Goal: Task Accomplishment & Management: Use online tool/utility

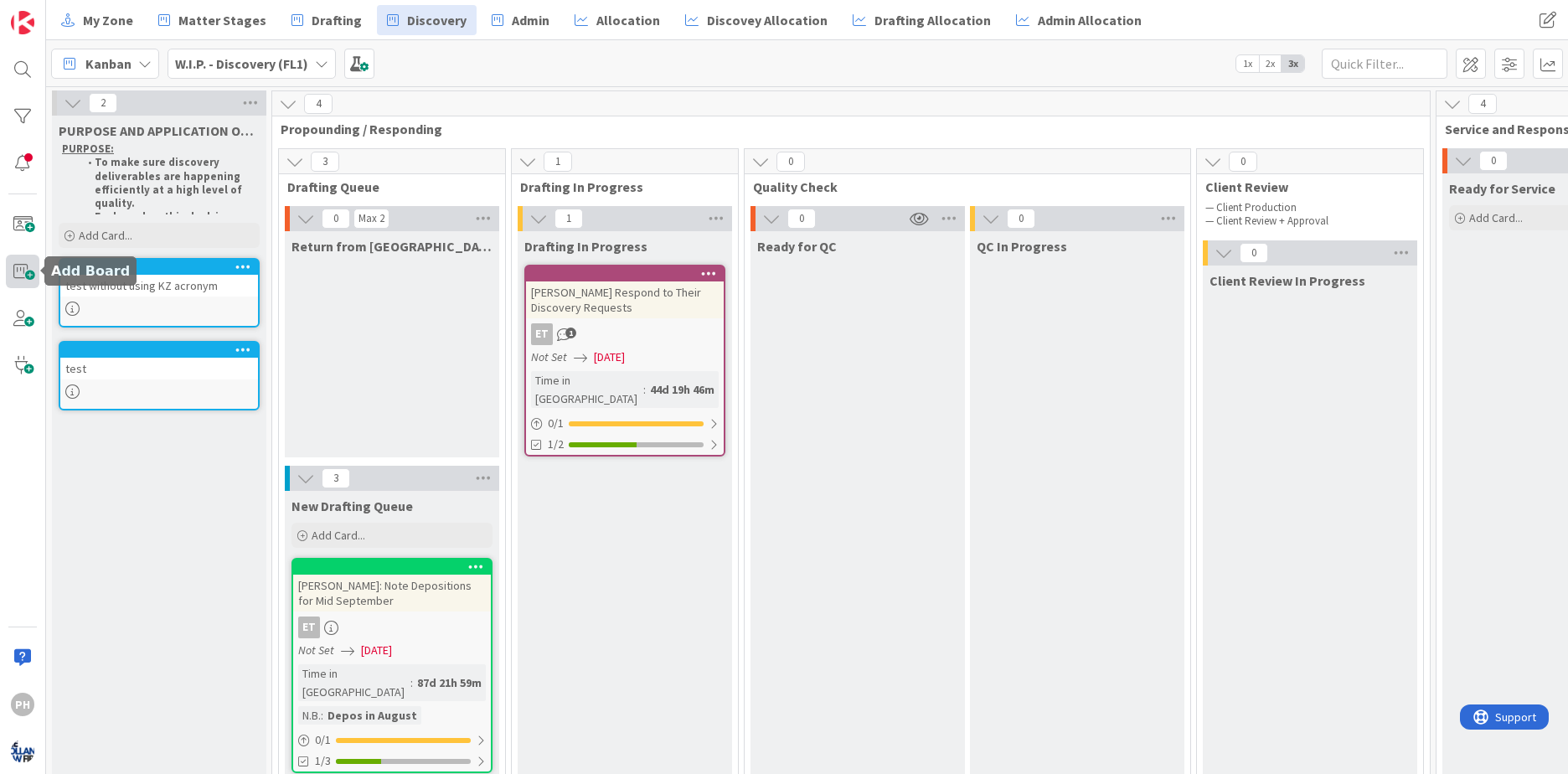
click at [26, 267] on span at bounding box center [22, 270] width 33 height 33
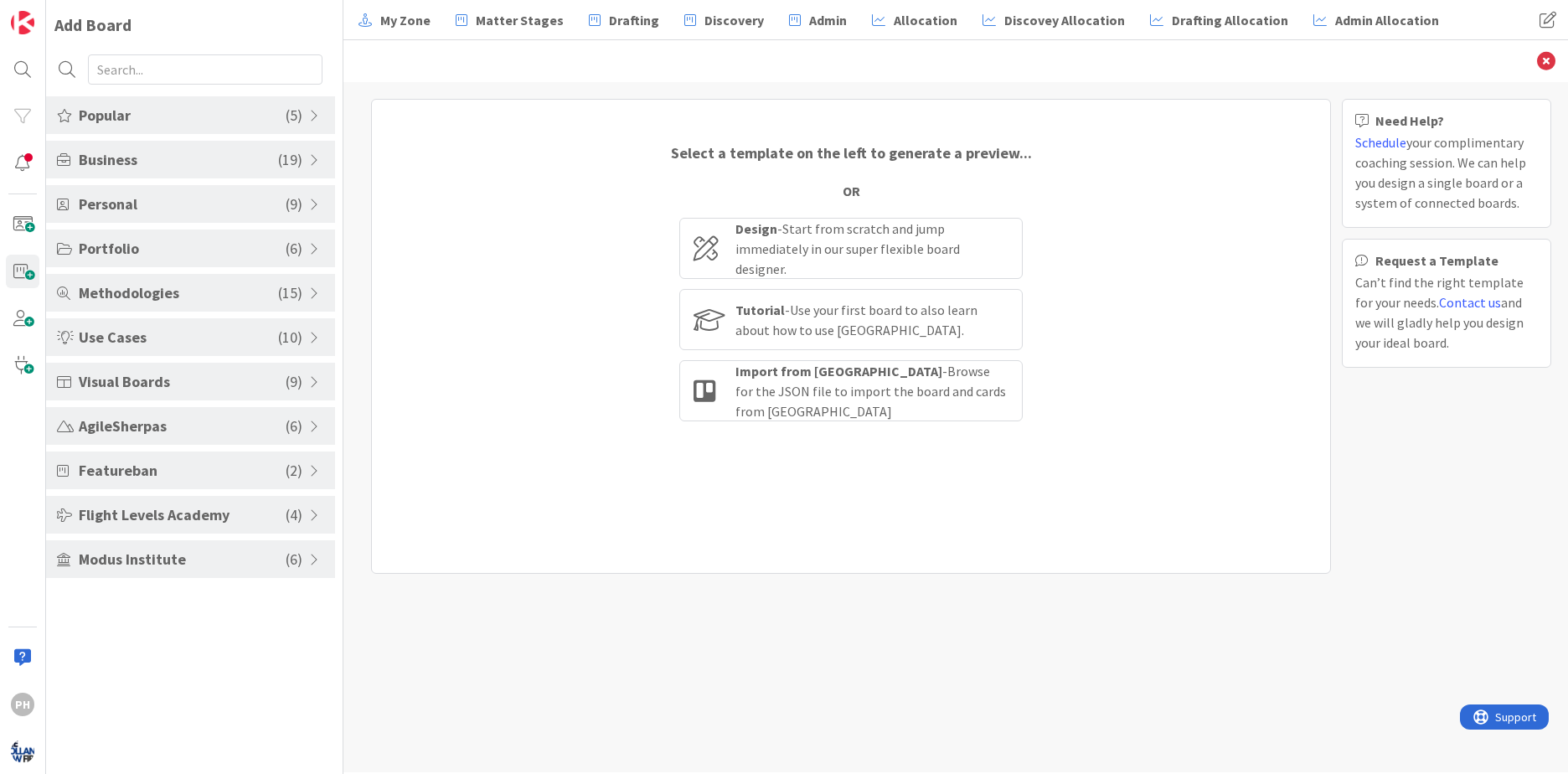
click at [301, 110] on span "( 5 )" at bounding box center [294, 115] width 17 height 23
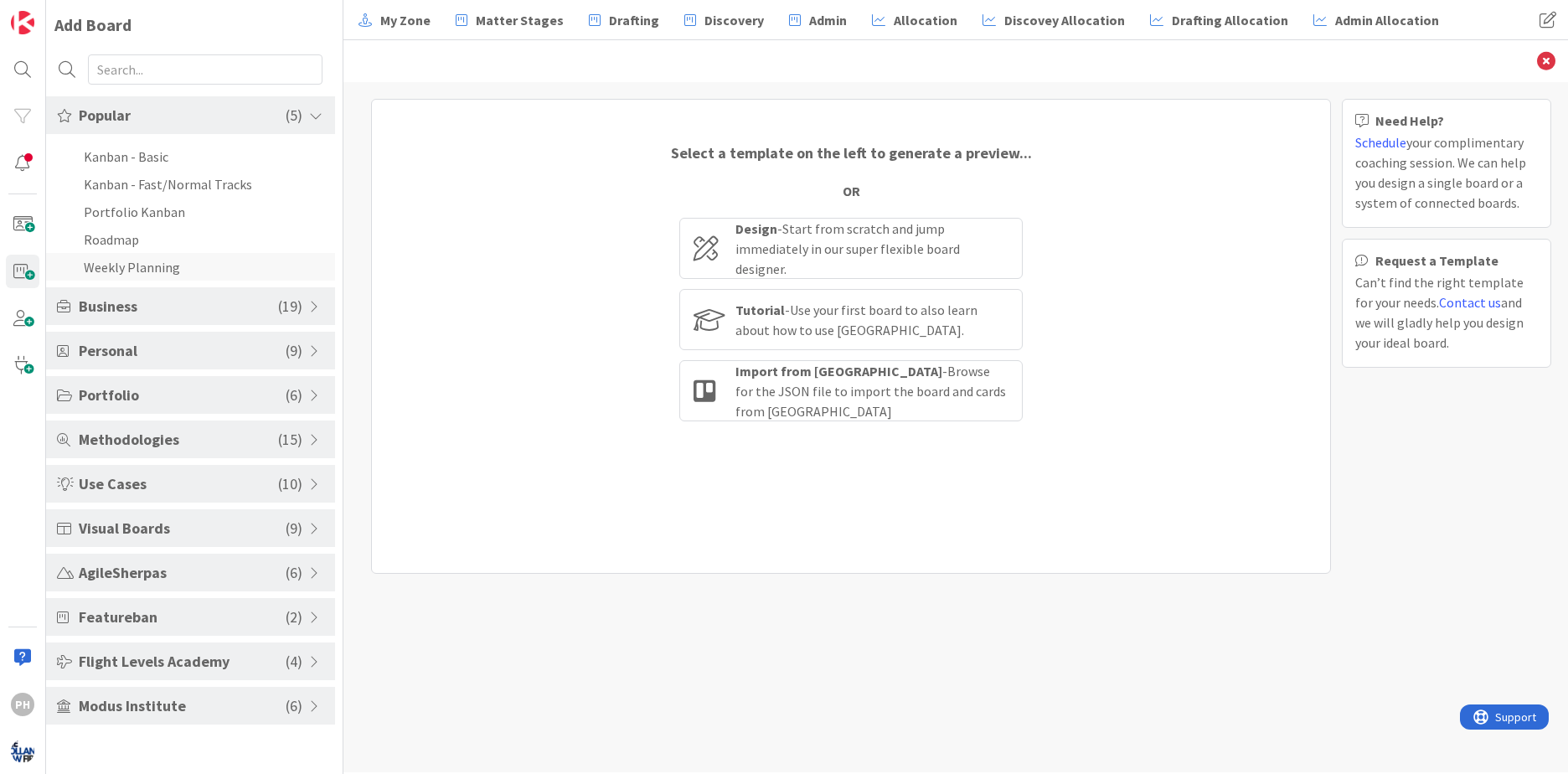
click at [159, 258] on li "Weekly Planning" at bounding box center [191, 267] width 289 height 27
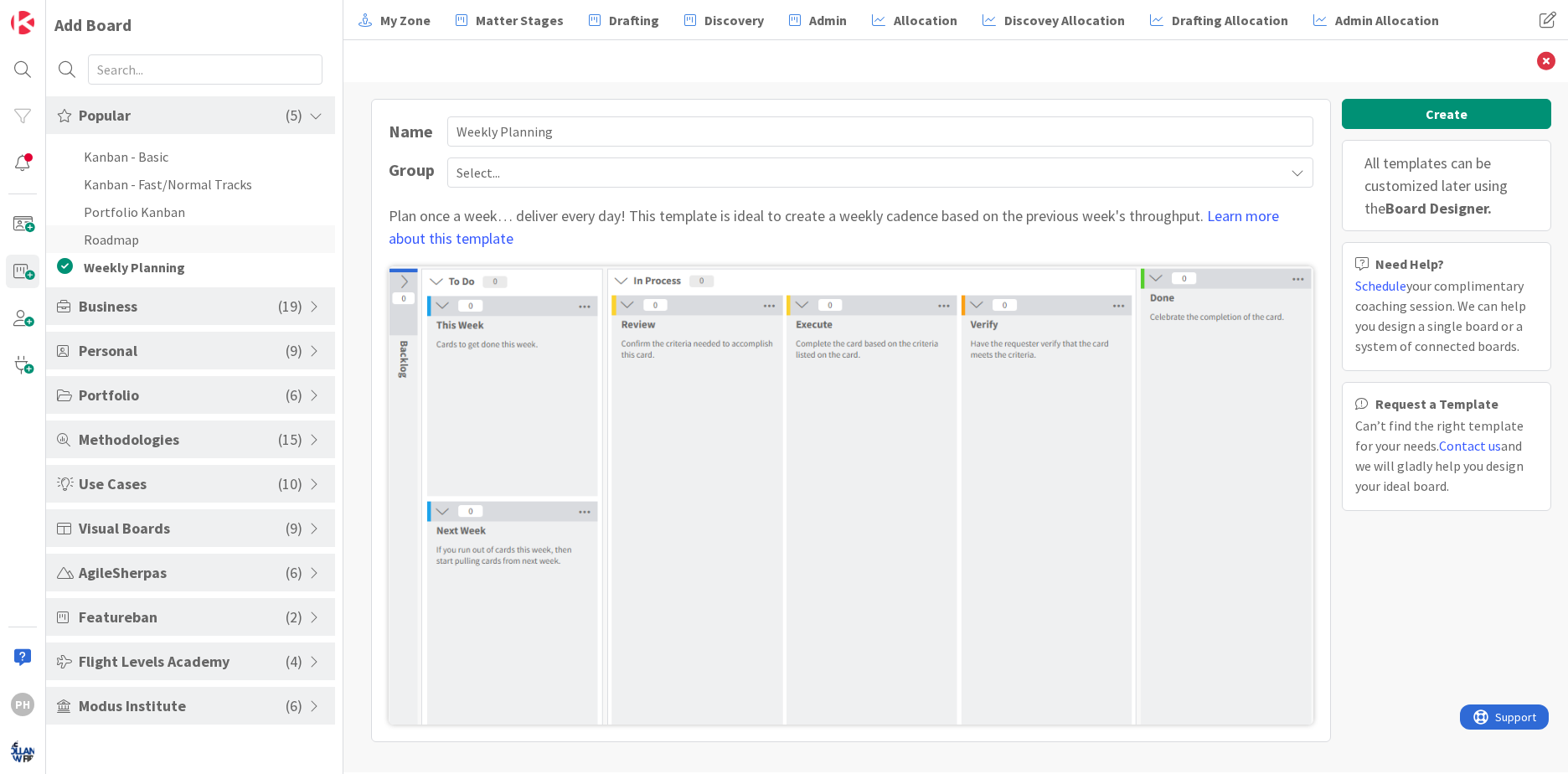
click at [118, 232] on li "Roadmap" at bounding box center [191, 238] width 289 height 27
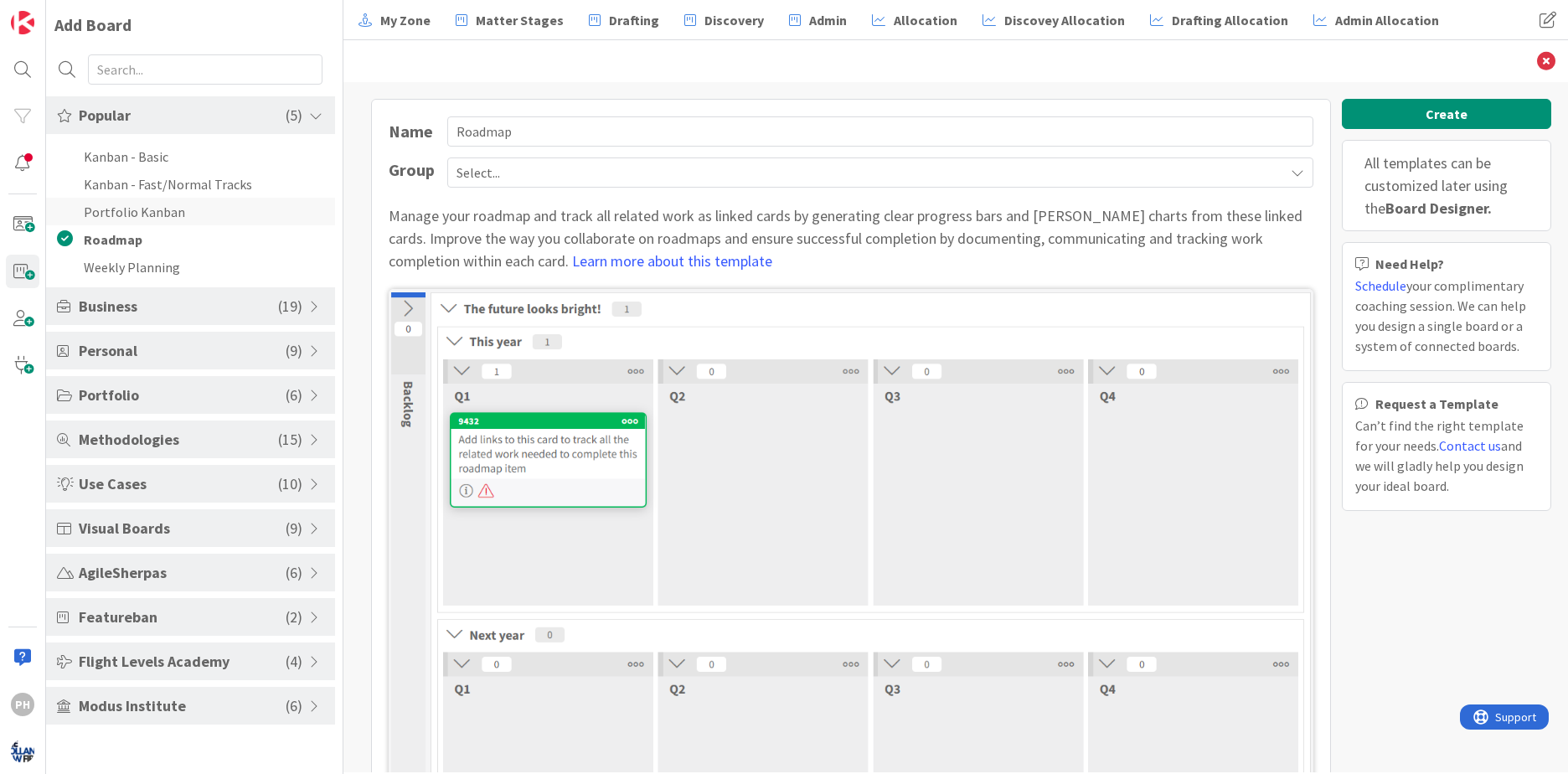
click at [114, 202] on li "Portfolio Kanban" at bounding box center [191, 211] width 289 height 27
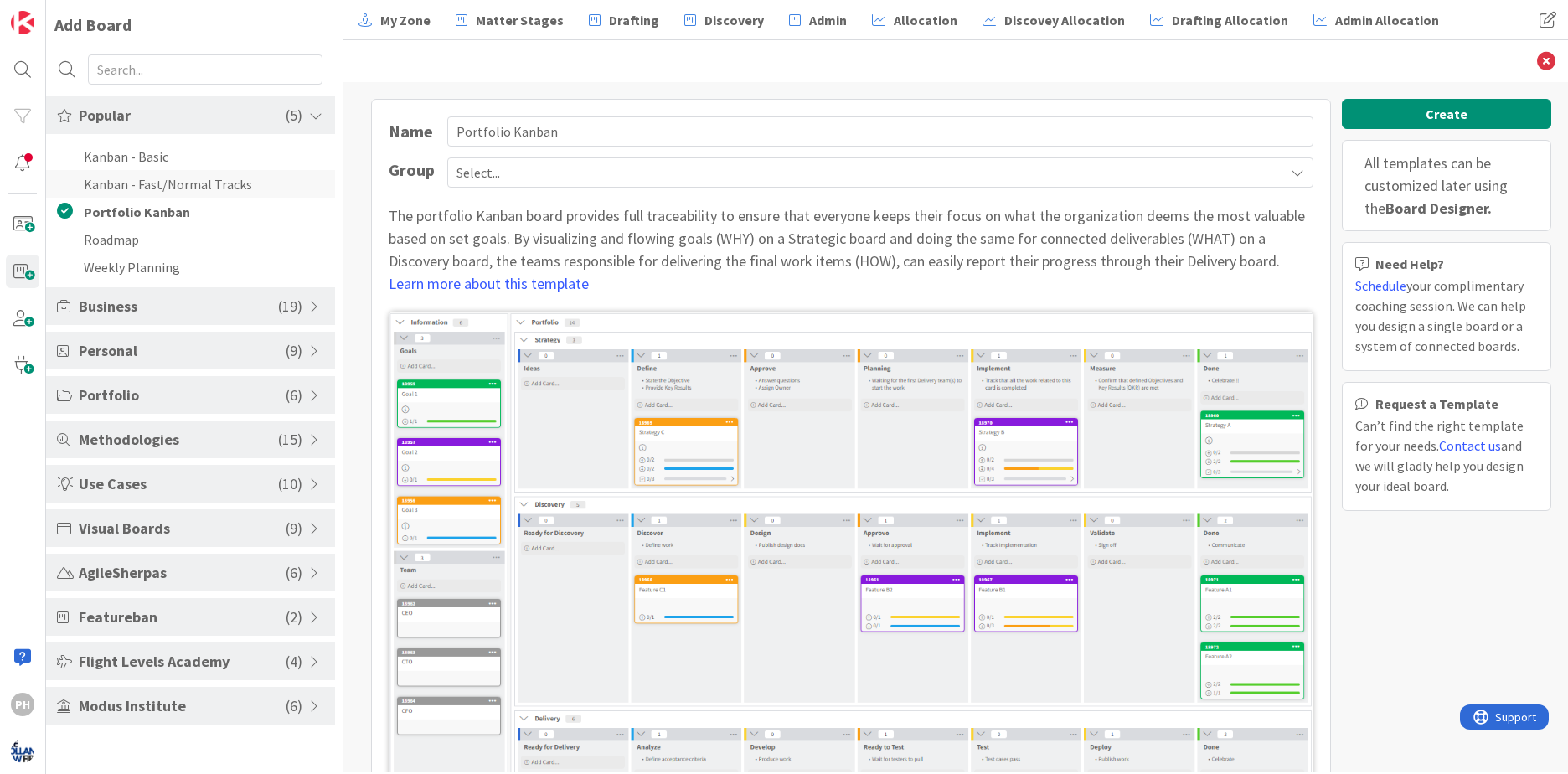
click at [111, 179] on li "Kanban - Fast/Normal Tracks" at bounding box center [191, 183] width 289 height 27
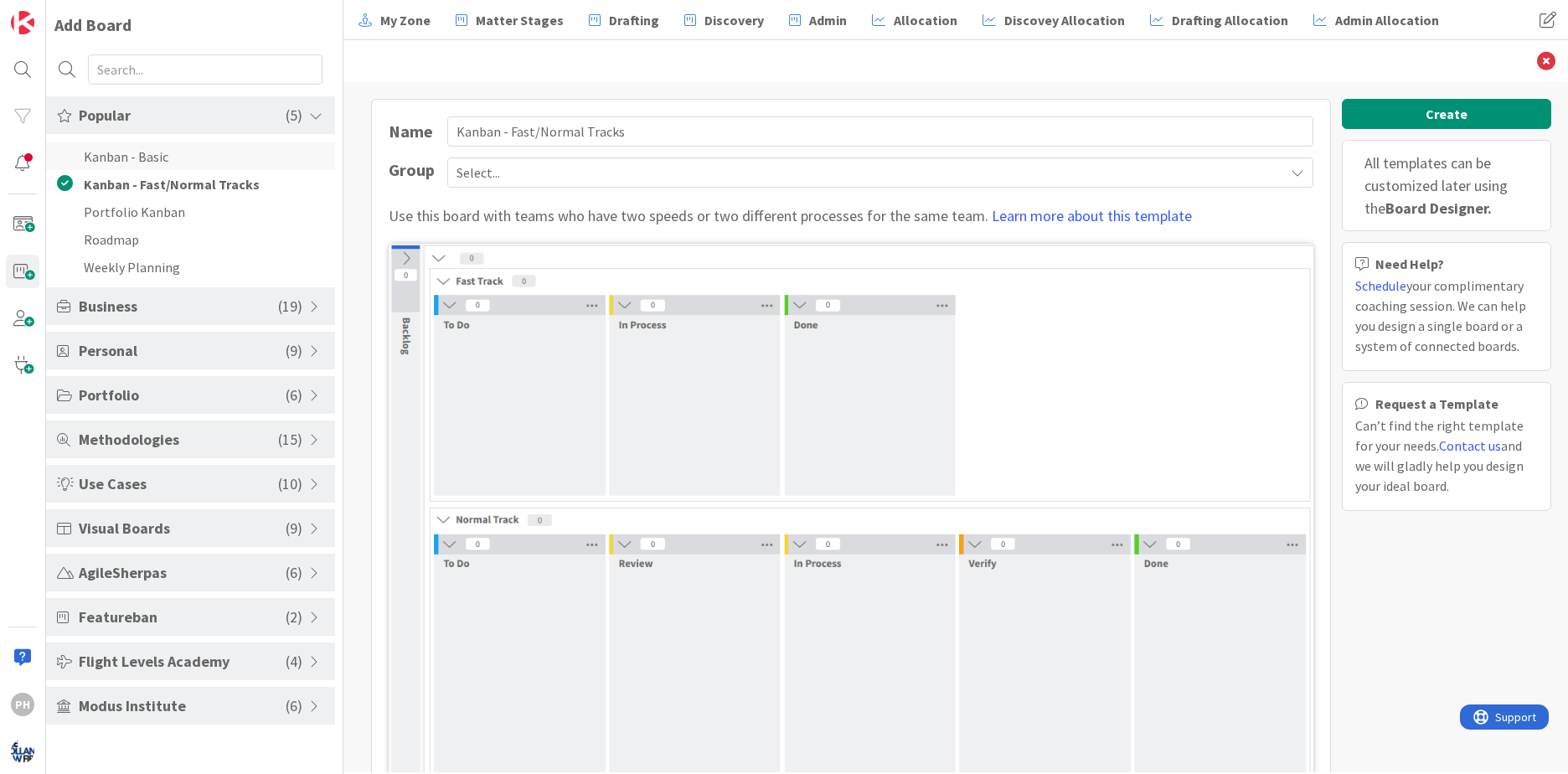
click at [106, 151] on li "Kanban - Basic" at bounding box center [191, 156] width 289 height 27
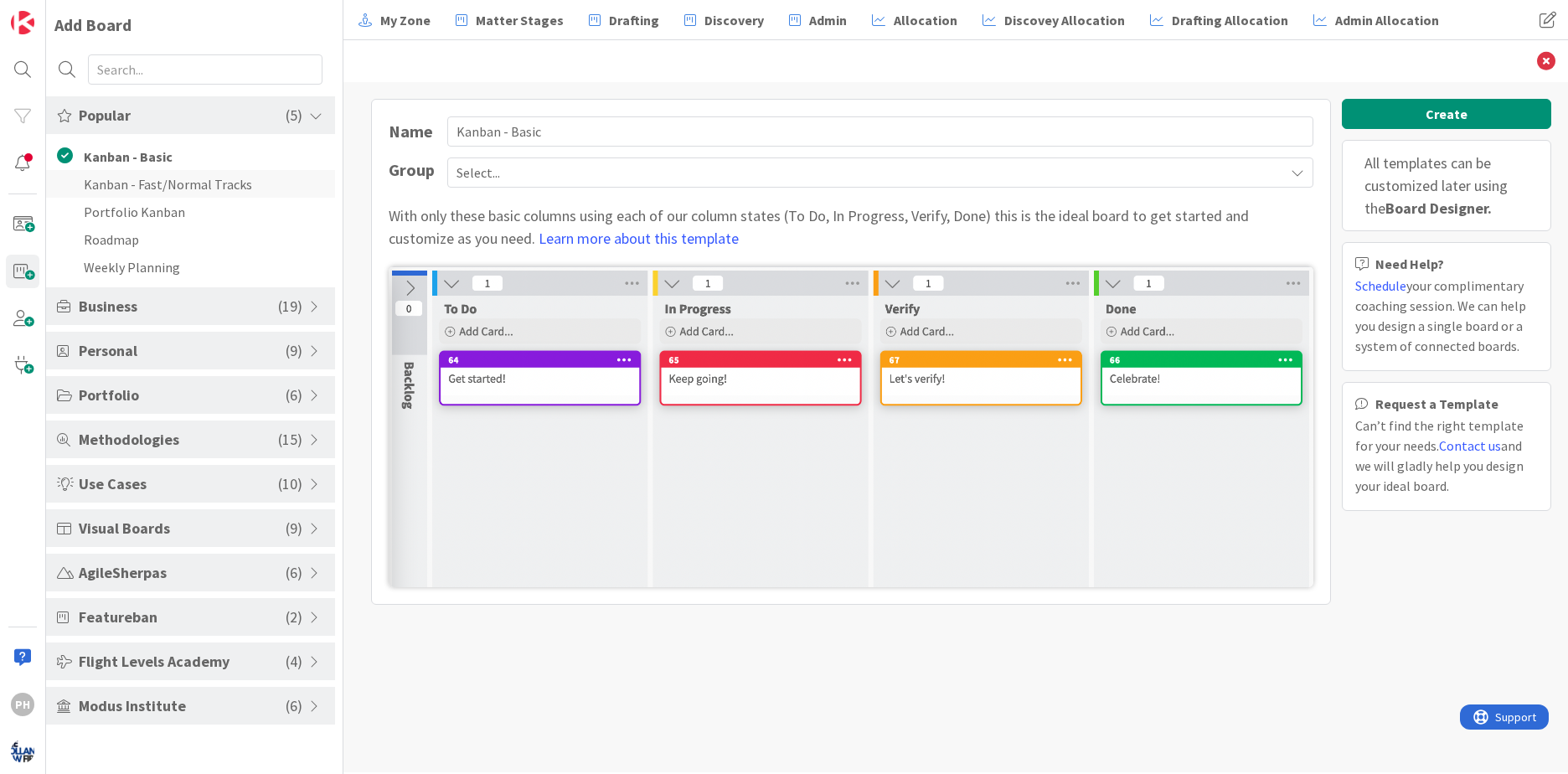
click at [113, 179] on li "Kanban - Fast/Normal Tracks" at bounding box center [191, 183] width 289 height 27
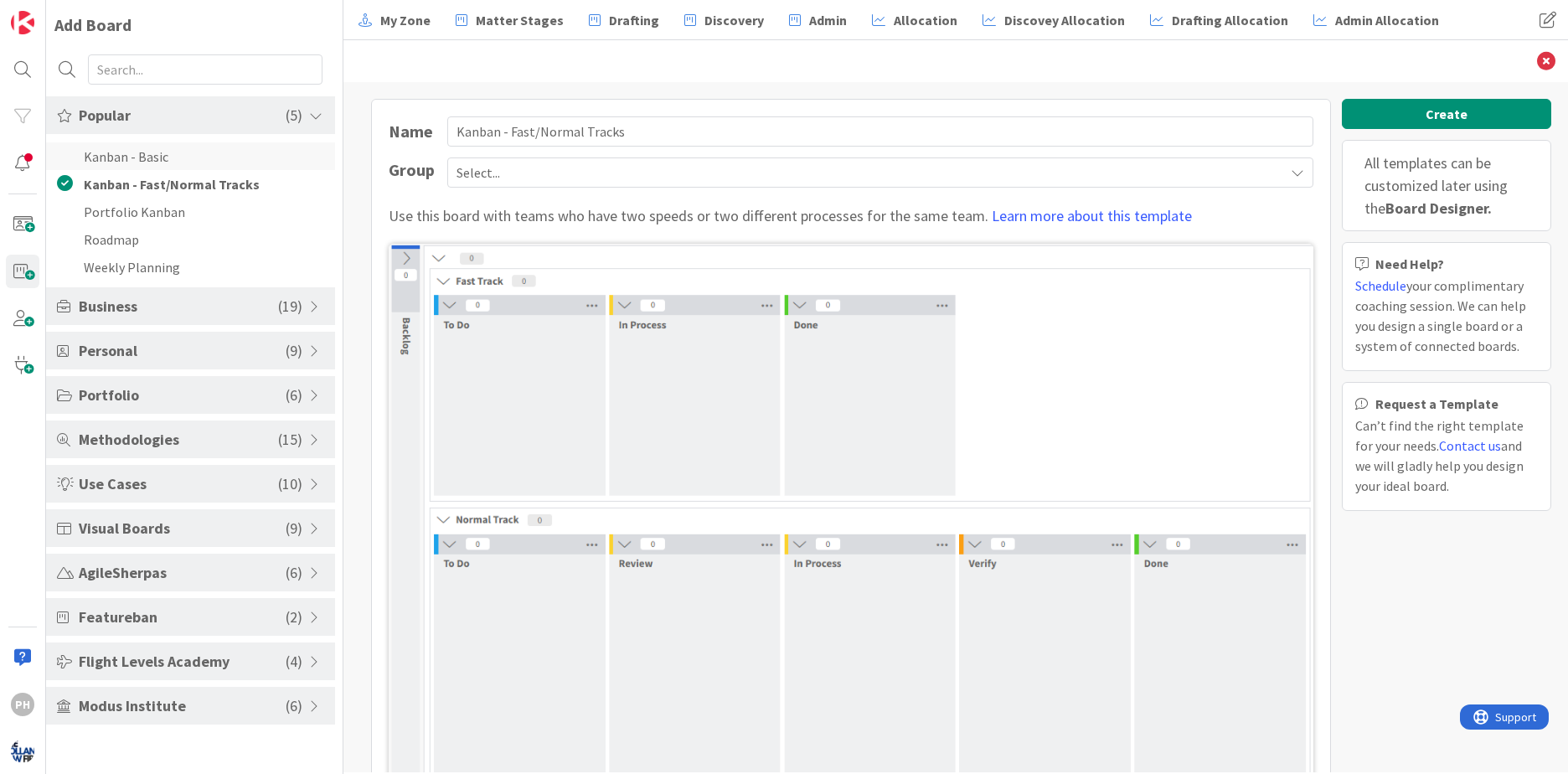
click at [163, 152] on li "Kanban - Basic" at bounding box center [191, 156] width 289 height 27
type input "Kanban - Basic"
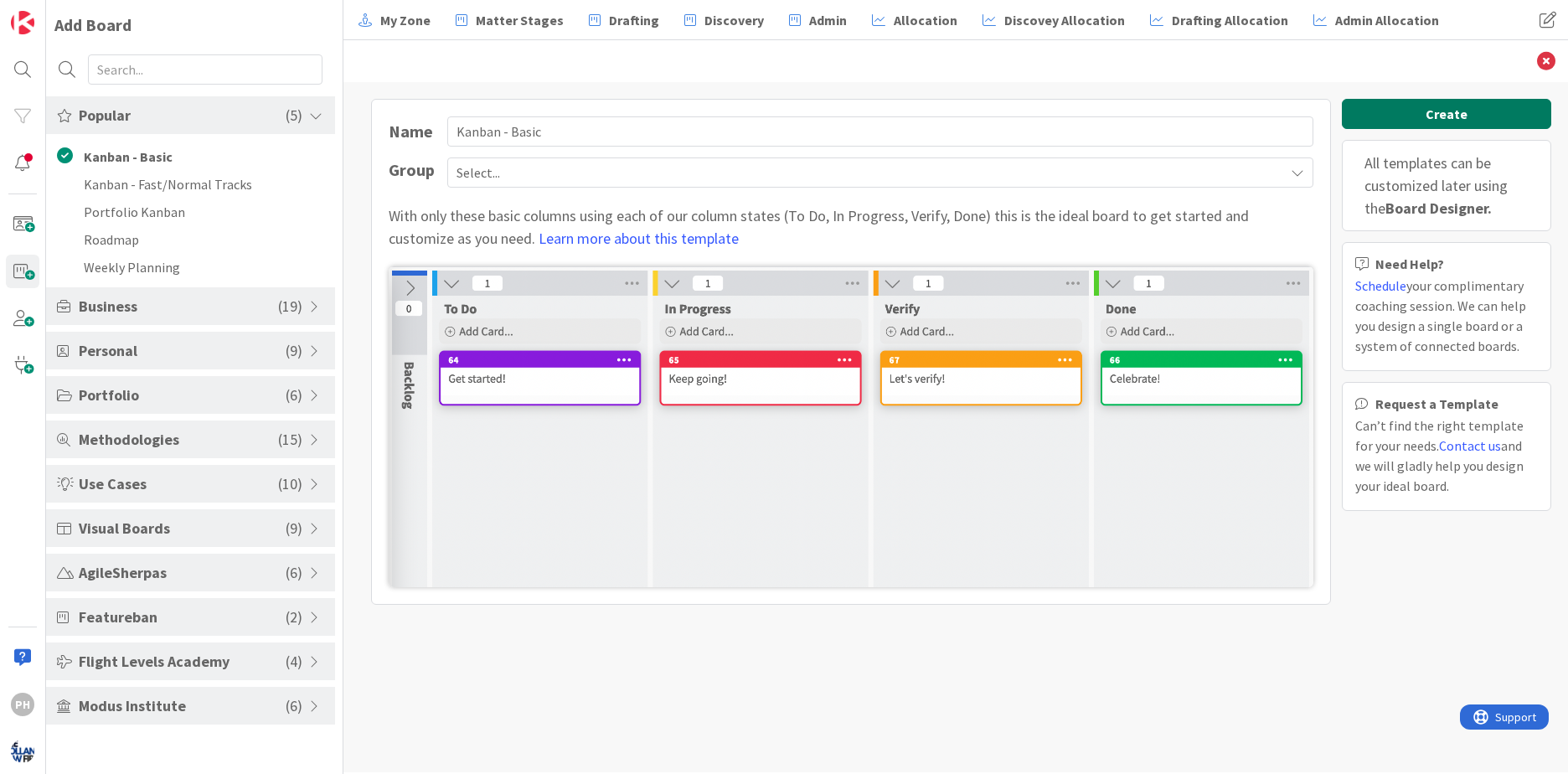
click at [1370, 116] on button "Create" at bounding box center [1447, 114] width 210 height 30
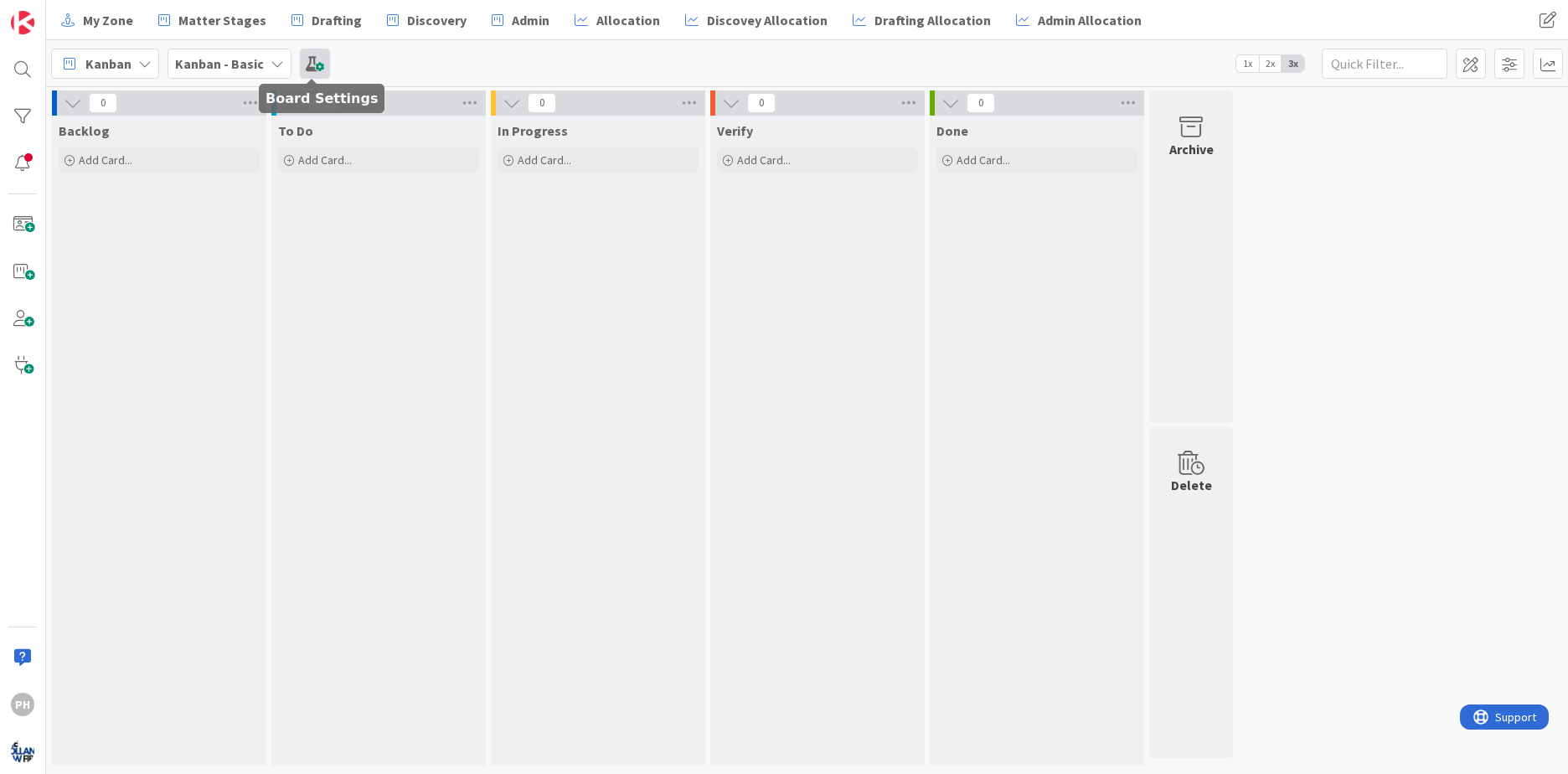
click at [311, 68] on span at bounding box center [315, 63] width 30 height 30
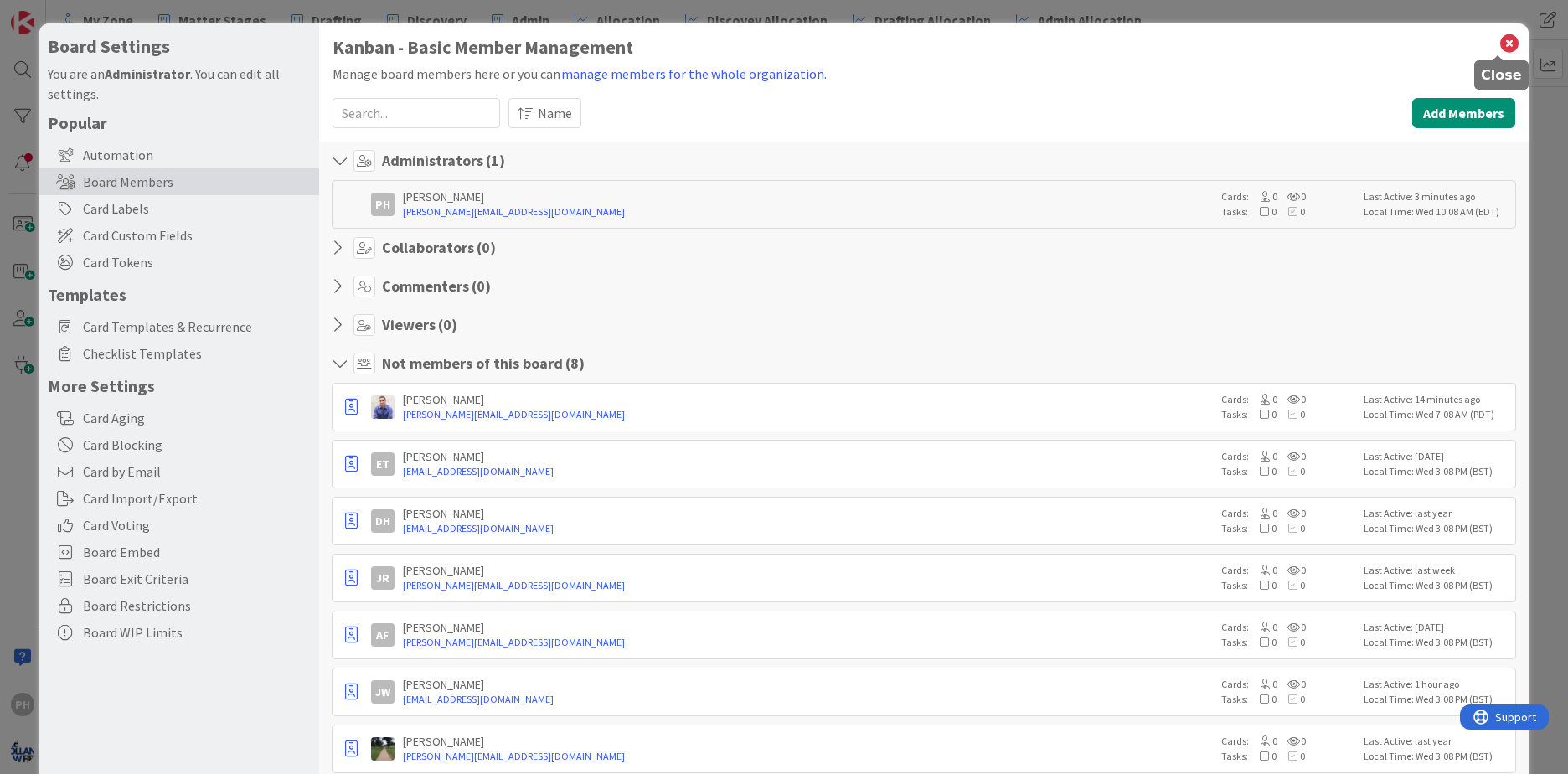
click at [1499, 41] on icon at bounding box center [1508, 43] width 22 height 24
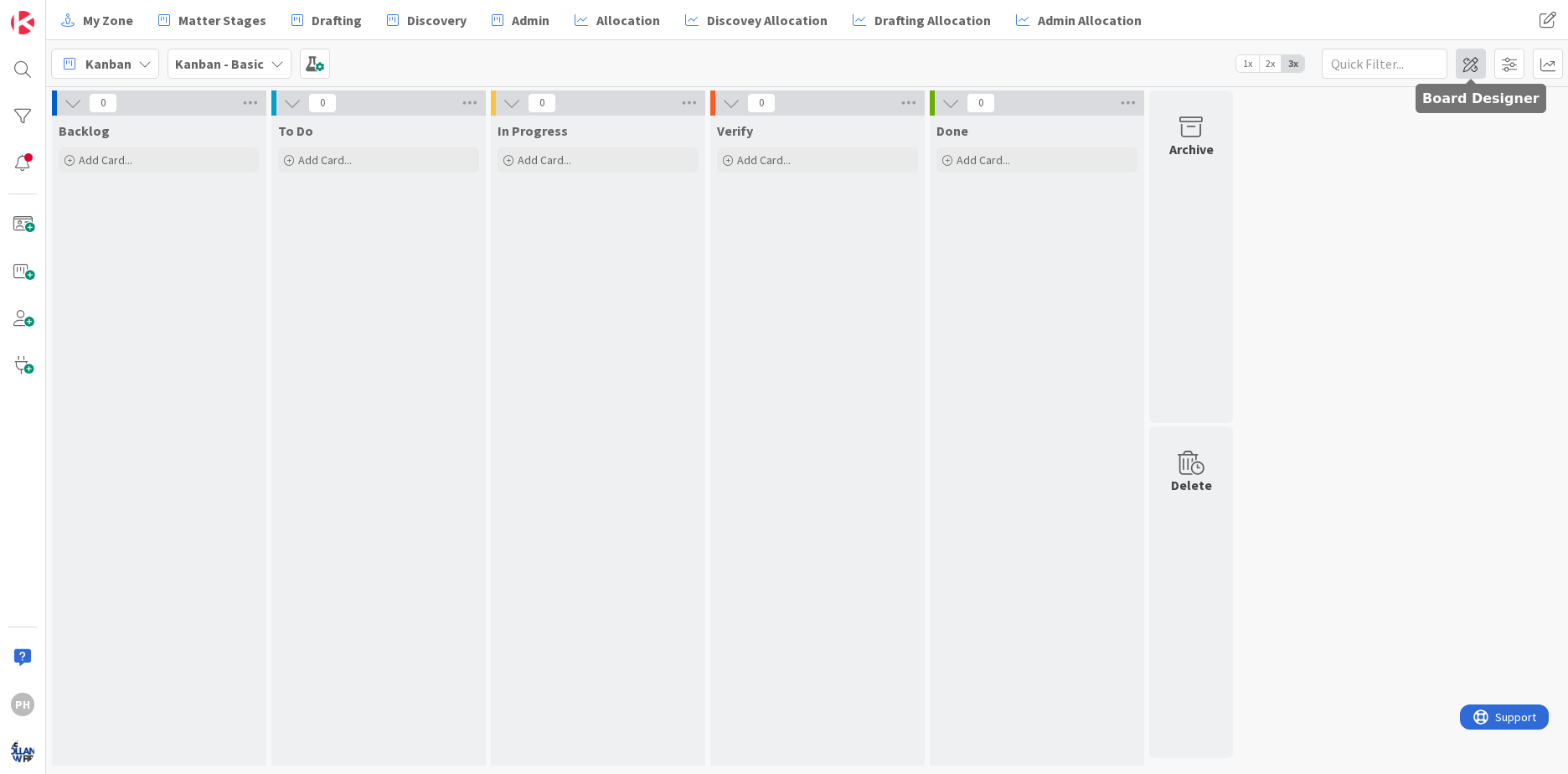
click at [1462, 61] on span at bounding box center [1471, 63] width 30 height 30
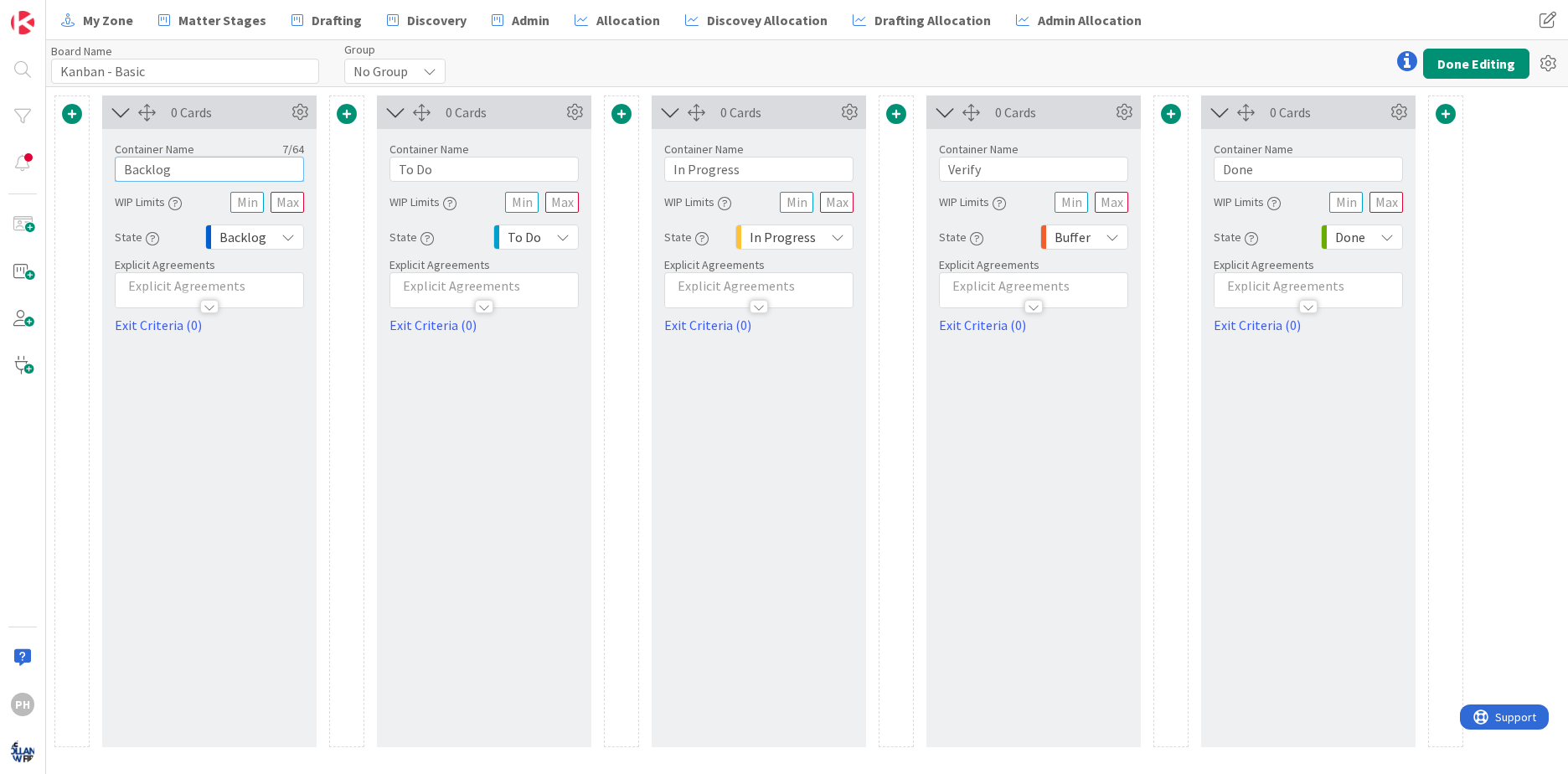
click at [183, 173] on input "Backlog" at bounding box center [209, 169] width 189 height 26
type input "B"
type input "Onboard"
drag, startPoint x: 751, startPoint y: 175, endPoint x: 633, endPoint y: 159, distance: 119.1
click at [633, 159] on div "0 Cards Container Name 7 / 64 Onboard WIP Limits State Backlog Explicit Agreeme…" at bounding box center [759, 421] width 1409 height 651
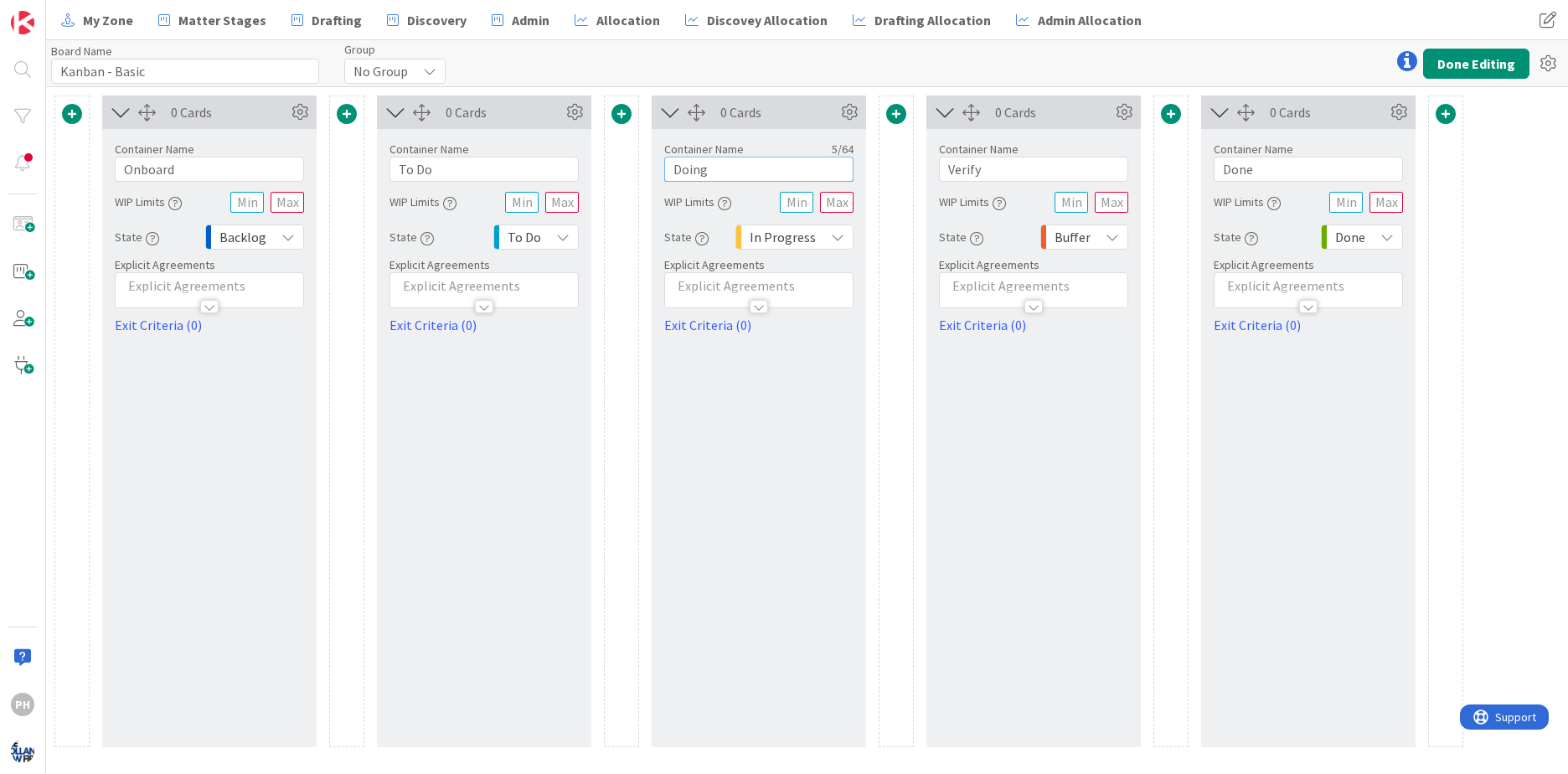
type input "Doing"
drag, startPoint x: 725, startPoint y: 174, endPoint x: 609, endPoint y: 179, distance: 116.1
click at [609, 179] on div "0 Cards Container Name 7 / 64 Onboard WIP Limits State Backlog Explicit Agreeme…" at bounding box center [759, 421] width 1409 height 651
type input "Trial"
drag, startPoint x: 985, startPoint y: 169, endPoint x: 944, endPoint y: 170, distance: 41.0
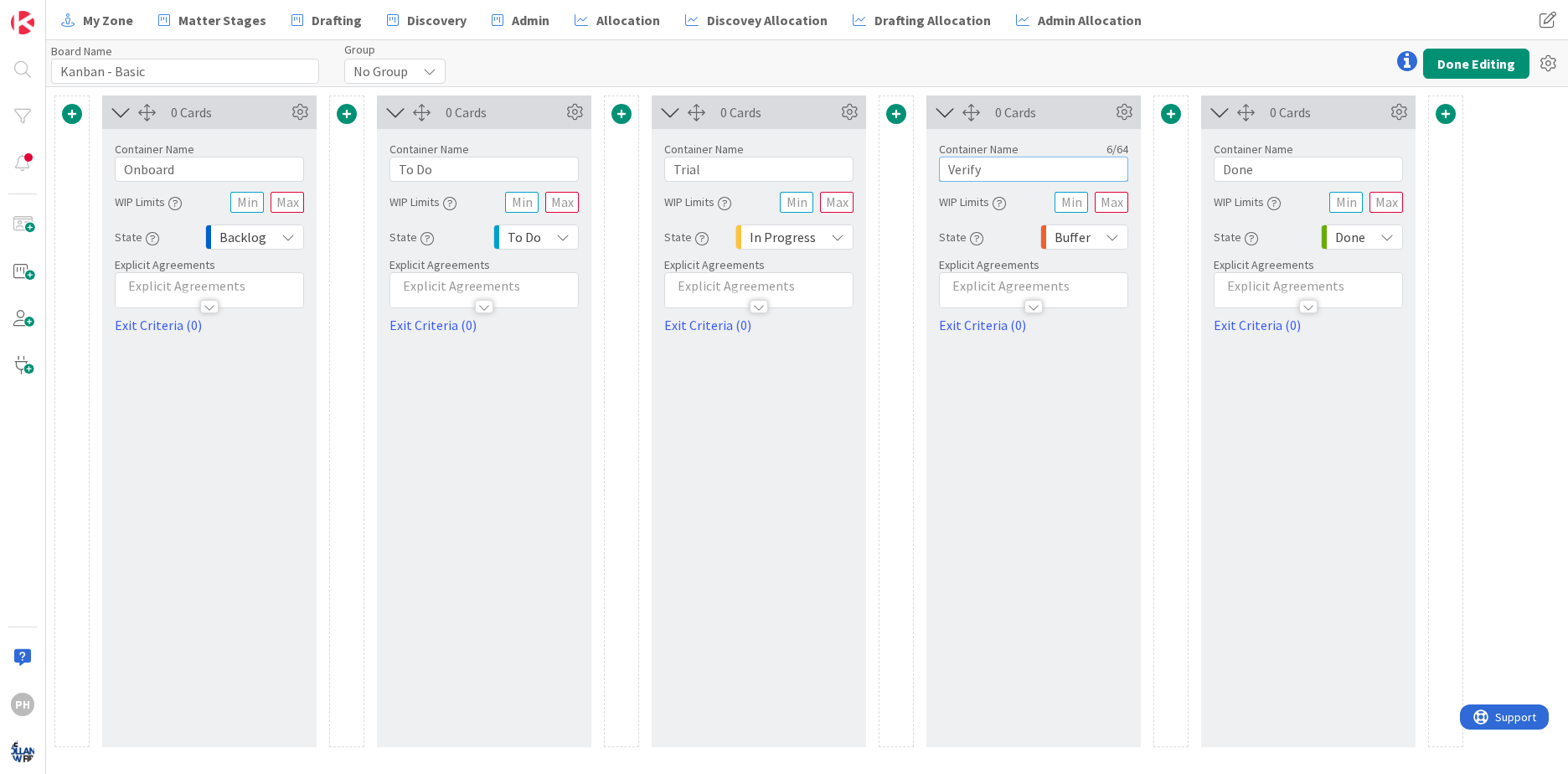
click at [944, 170] on input "Verify" at bounding box center [1033, 169] width 189 height 26
type input "W"
drag, startPoint x: 149, startPoint y: 77, endPoint x: 56, endPoint y: 74, distance: 93.0
click at [56, 74] on input "Kanban - Basic" at bounding box center [185, 71] width 268 height 26
type input "Debt Defense"
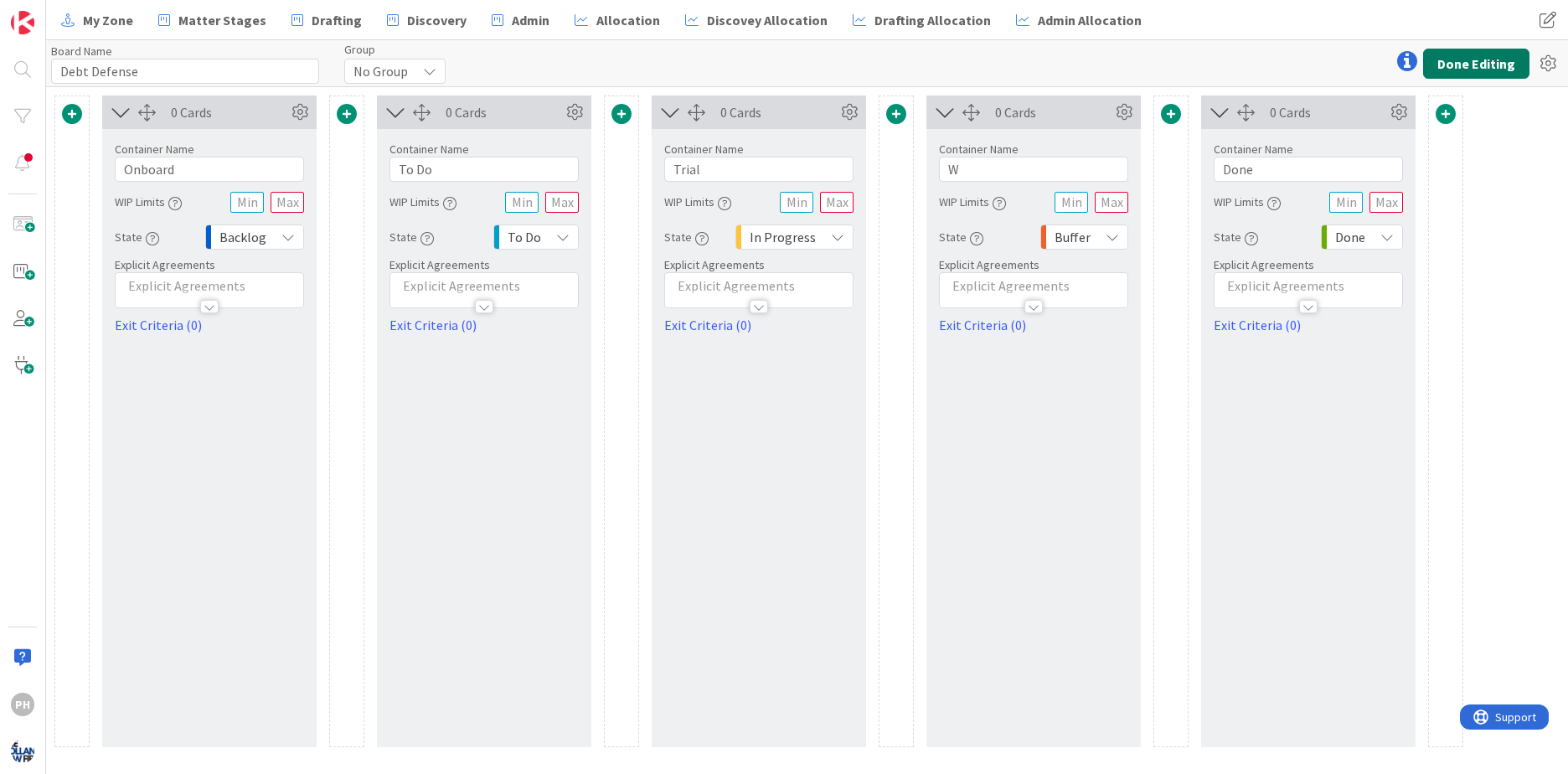
click at [1450, 64] on button "Done Editing" at bounding box center [1476, 63] width 107 height 30
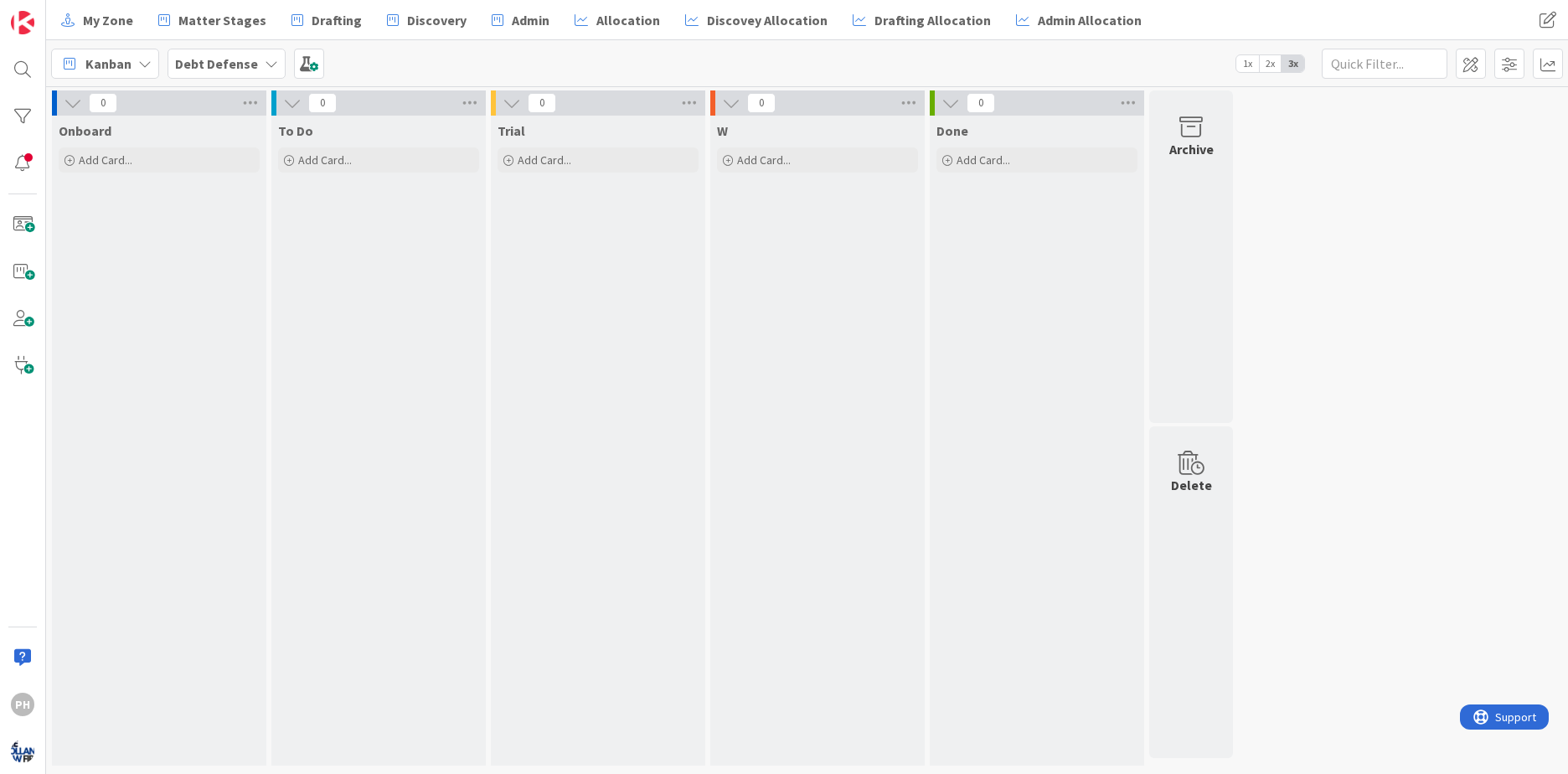
click at [140, 69] on icon at bounding box center [145, 63] width 13 height 13
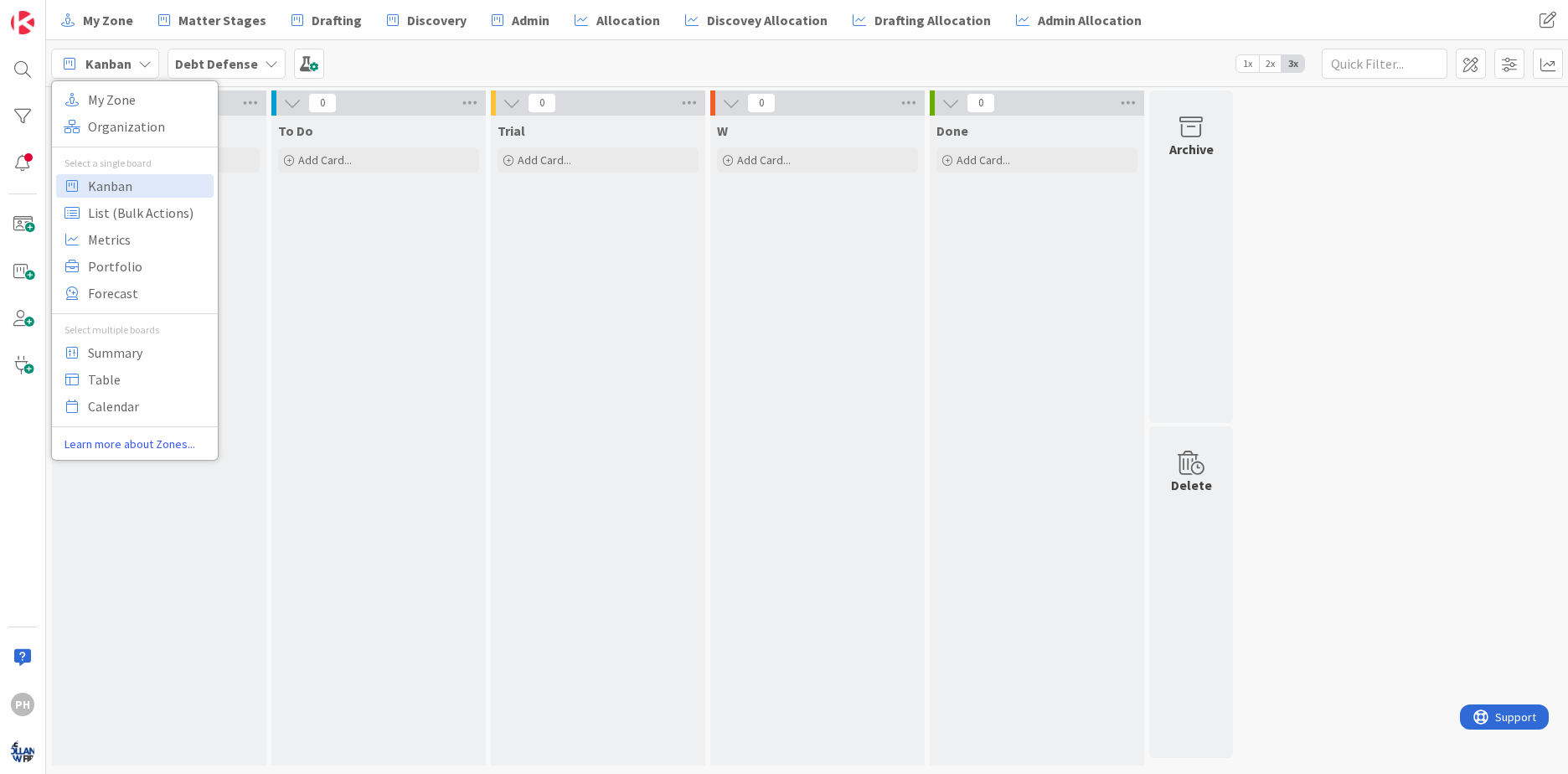
click at [258, 64] on div "Debt Defense" at bounding box center [226, 63] width 118 height 30
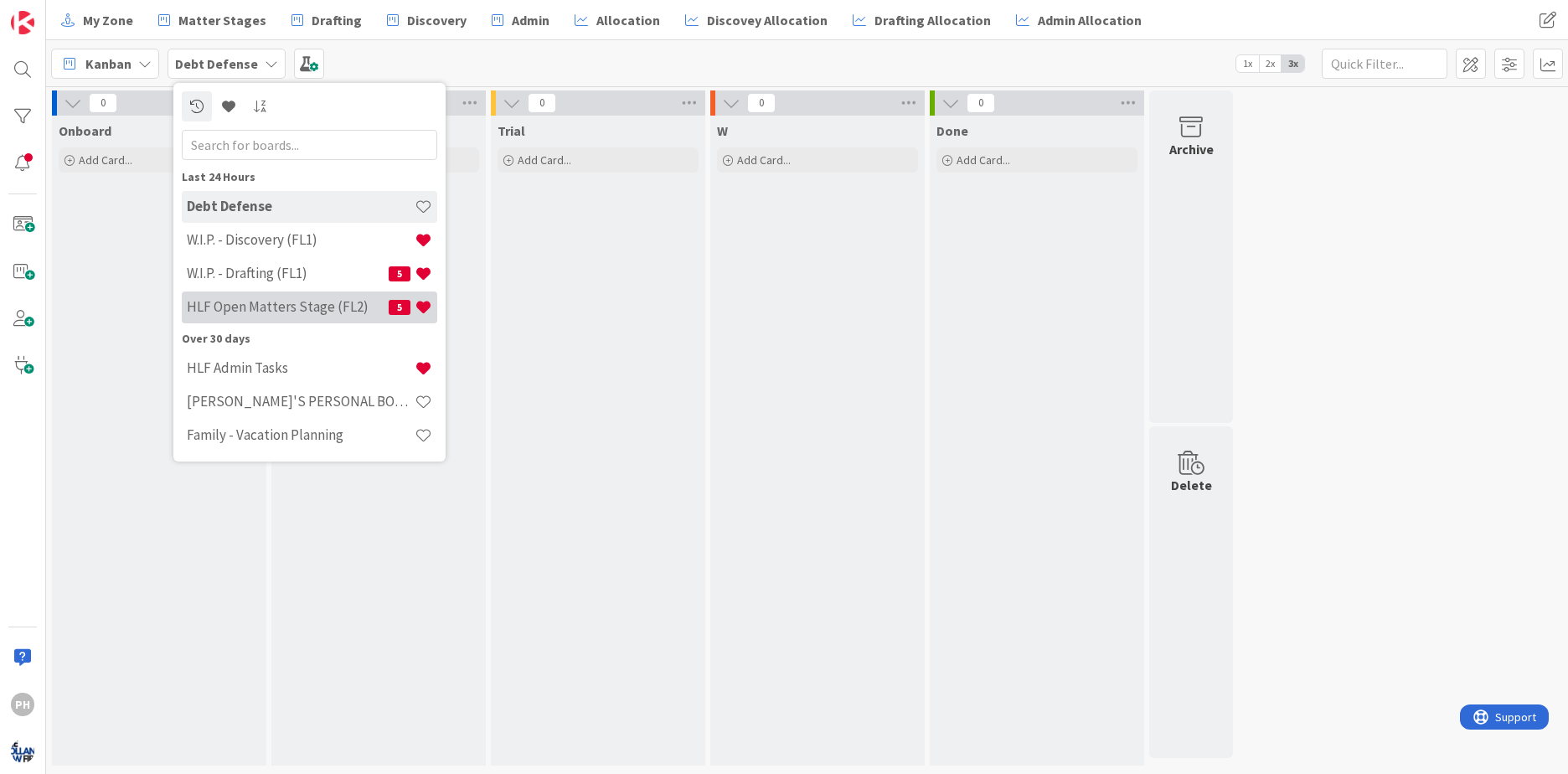
click at [199, 303] on h4 "HLF Open Matters Stage (FL2)" at bounding box center [288, 306] width 202 height 17
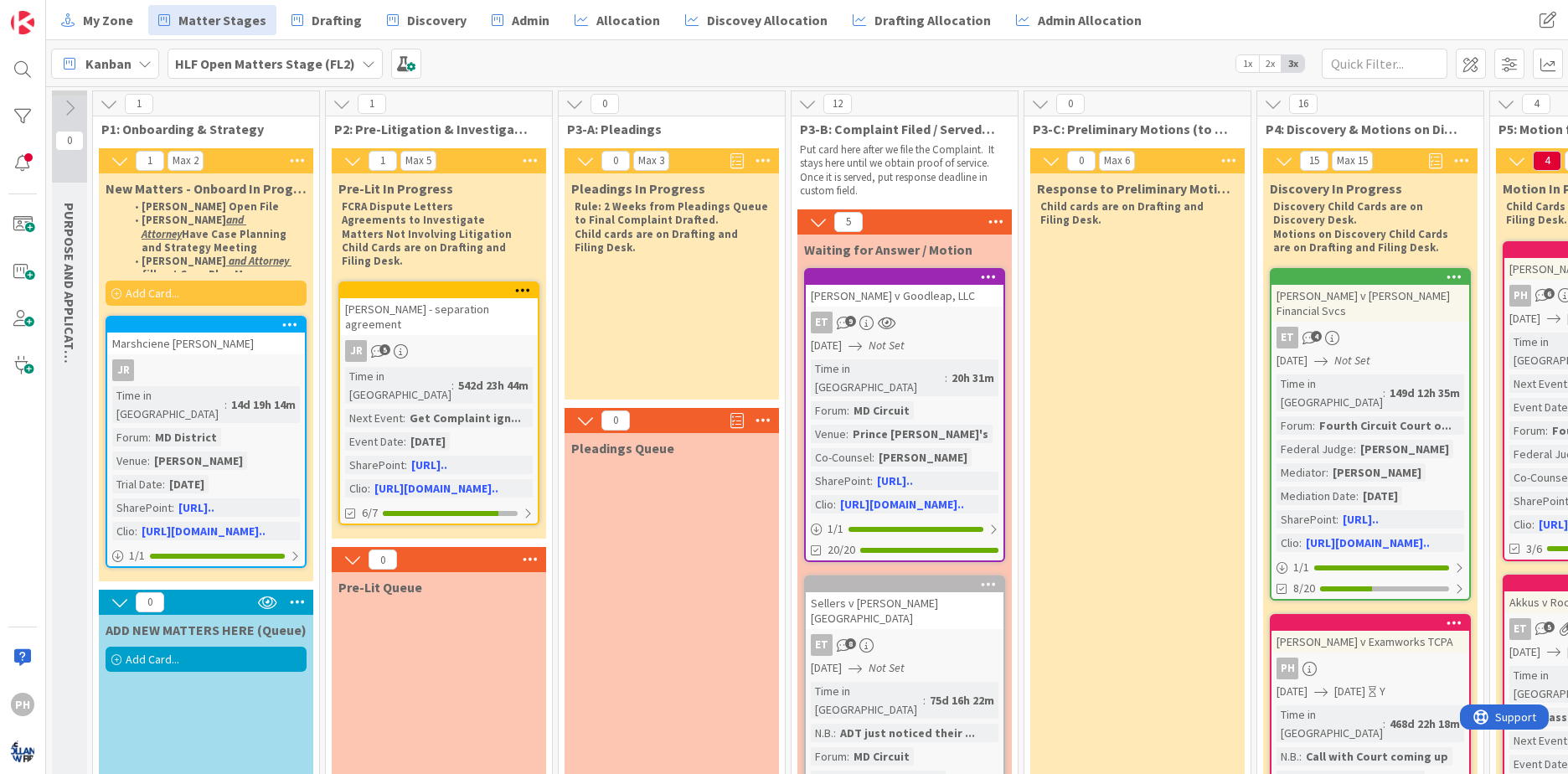
click at [362, 67] on icon at bounding box center [369, 63] width 13 height 13
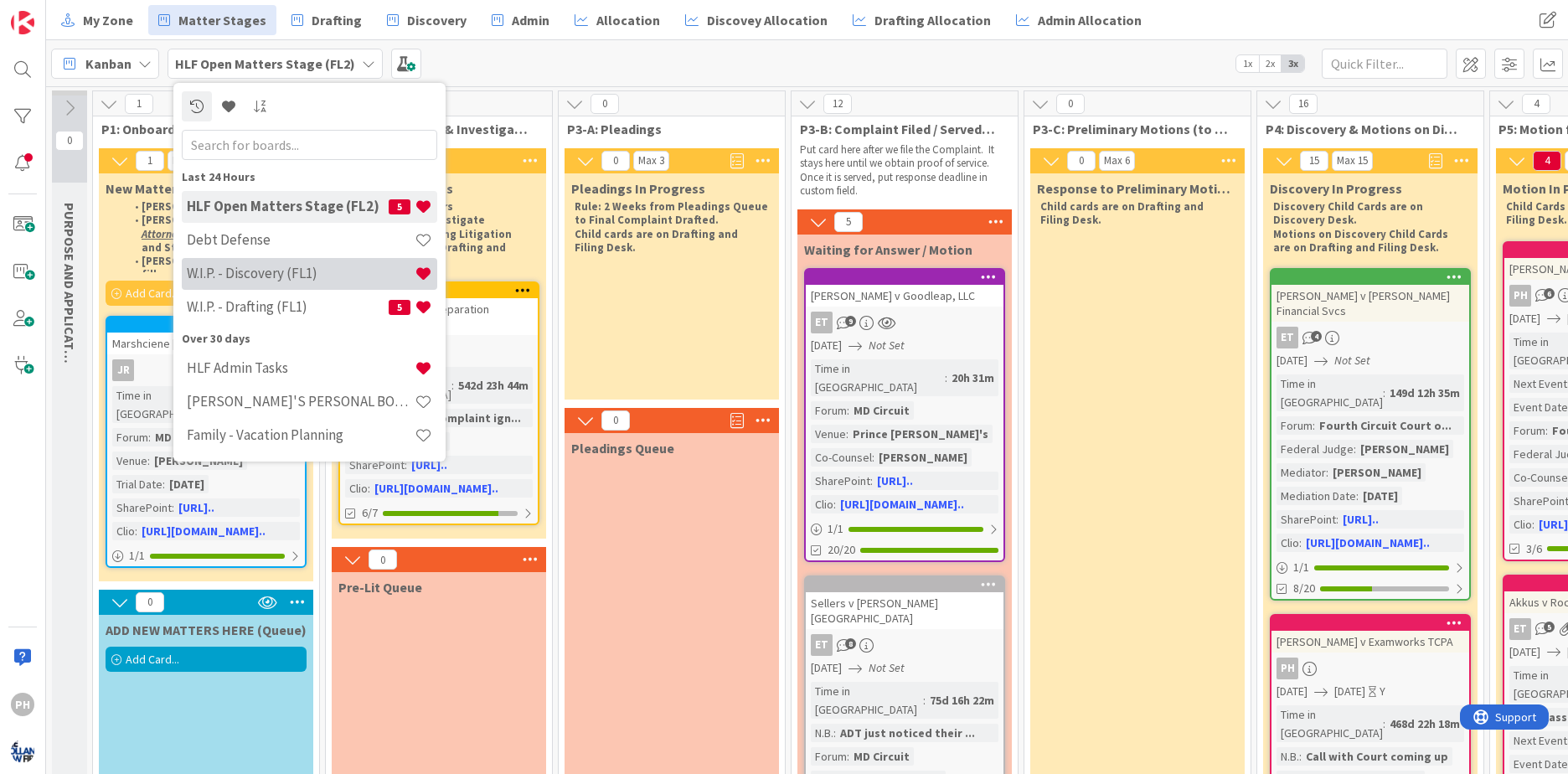
click at [287, 276] on h4 "W.I.P. - Discovery (FL1)" at bounding box center [301, 273] width 228 height 17
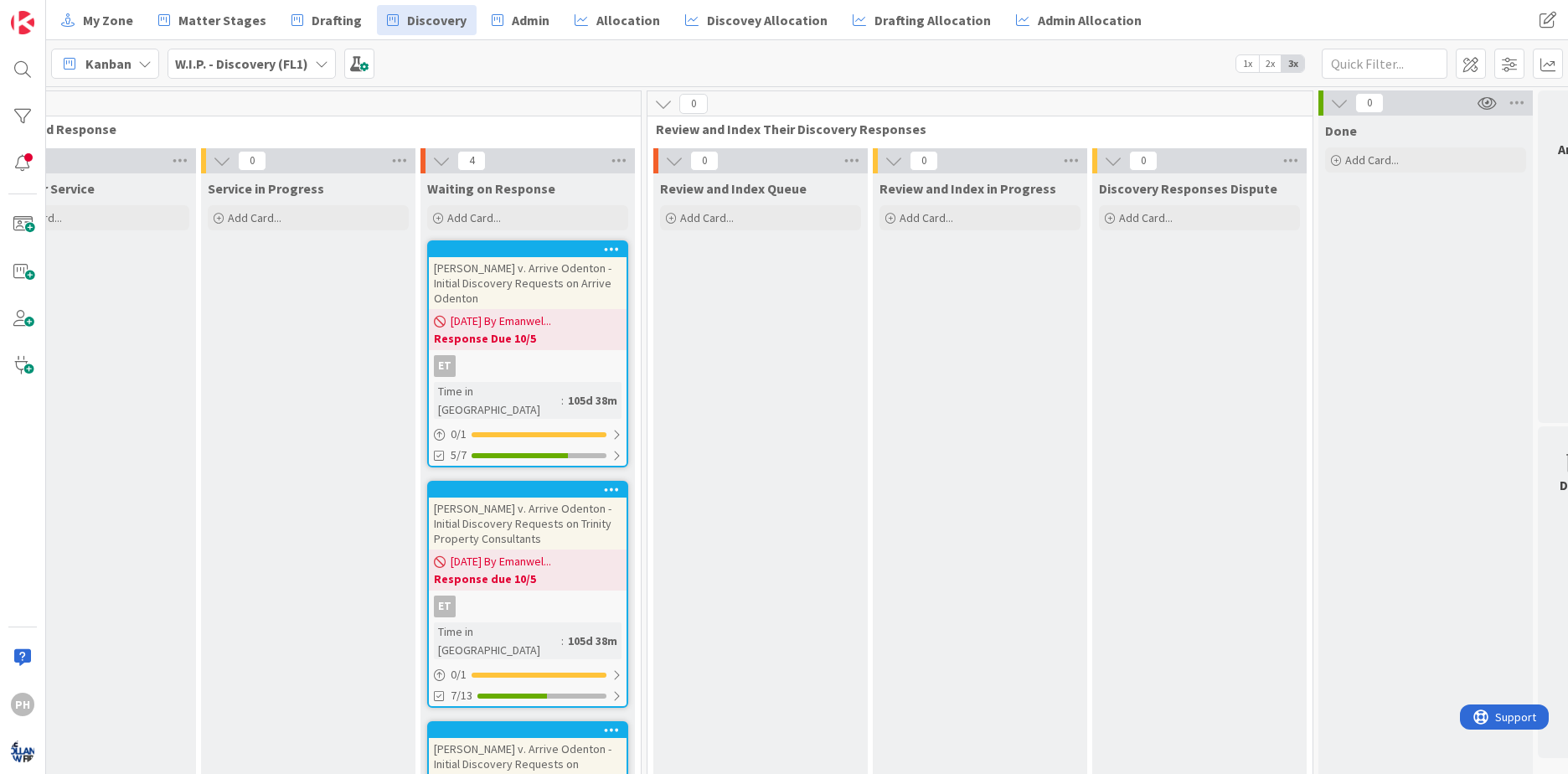
scroll to position [0, 1462]
click at [319, 60] on icon at bounding box center [321, 63] width 13 height 13
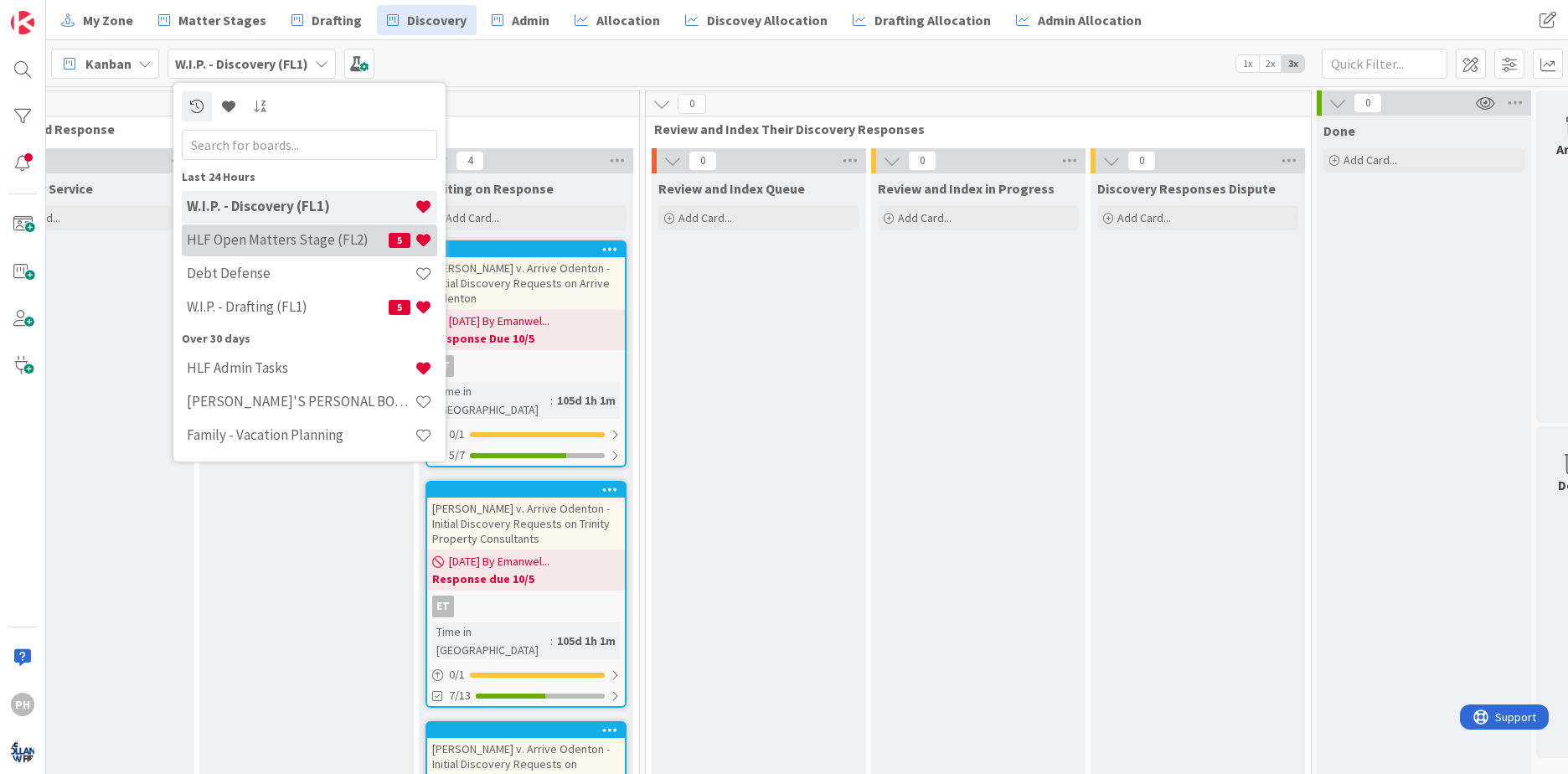
click at [247, 239] on h4 "HLF Open Matters Stage (FL2)" at bounding box center [288, 240] width 202 height 17
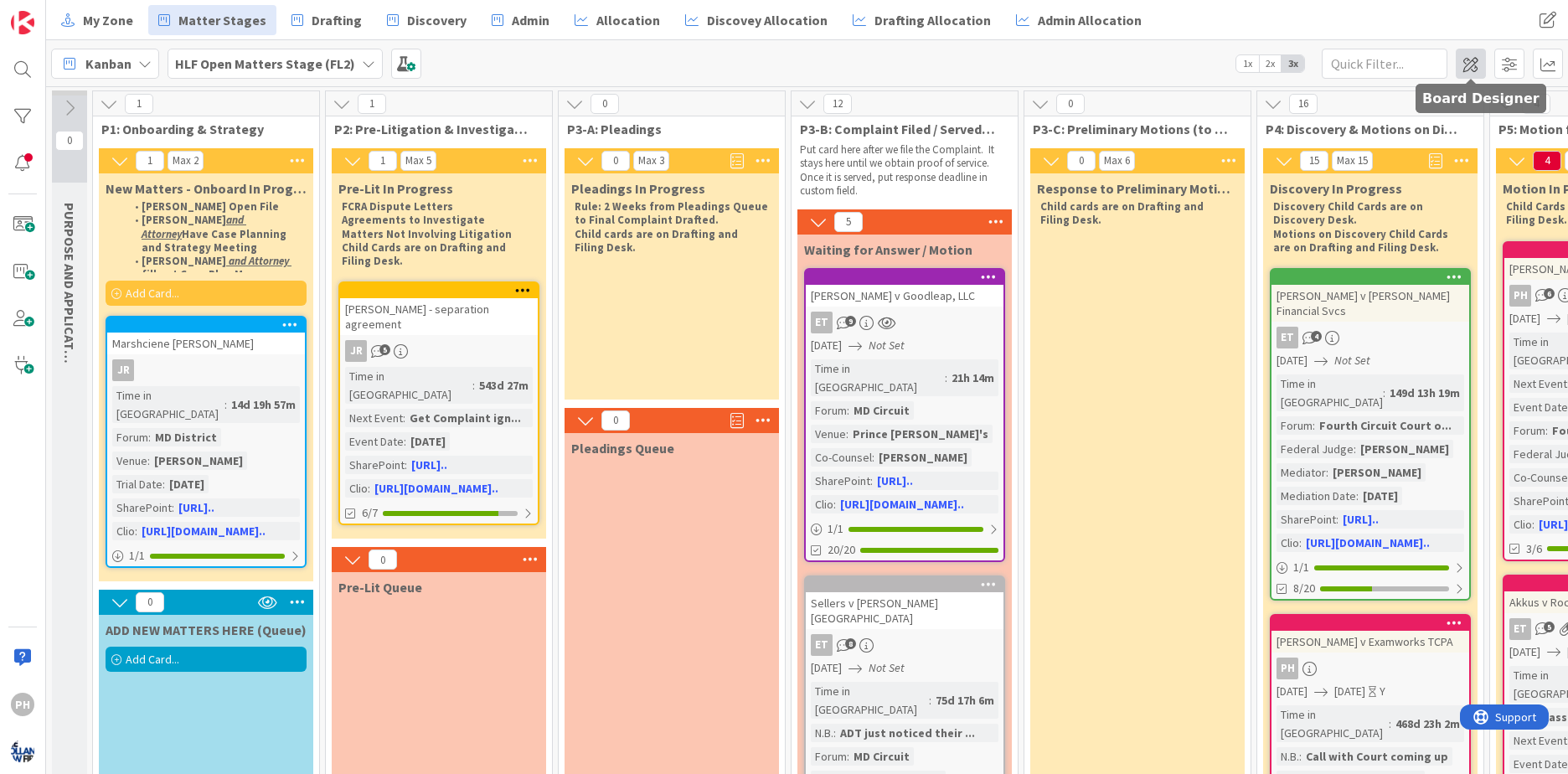
click at [1464, 63] on span at bounding box center [1471, 63] width 30 height 30
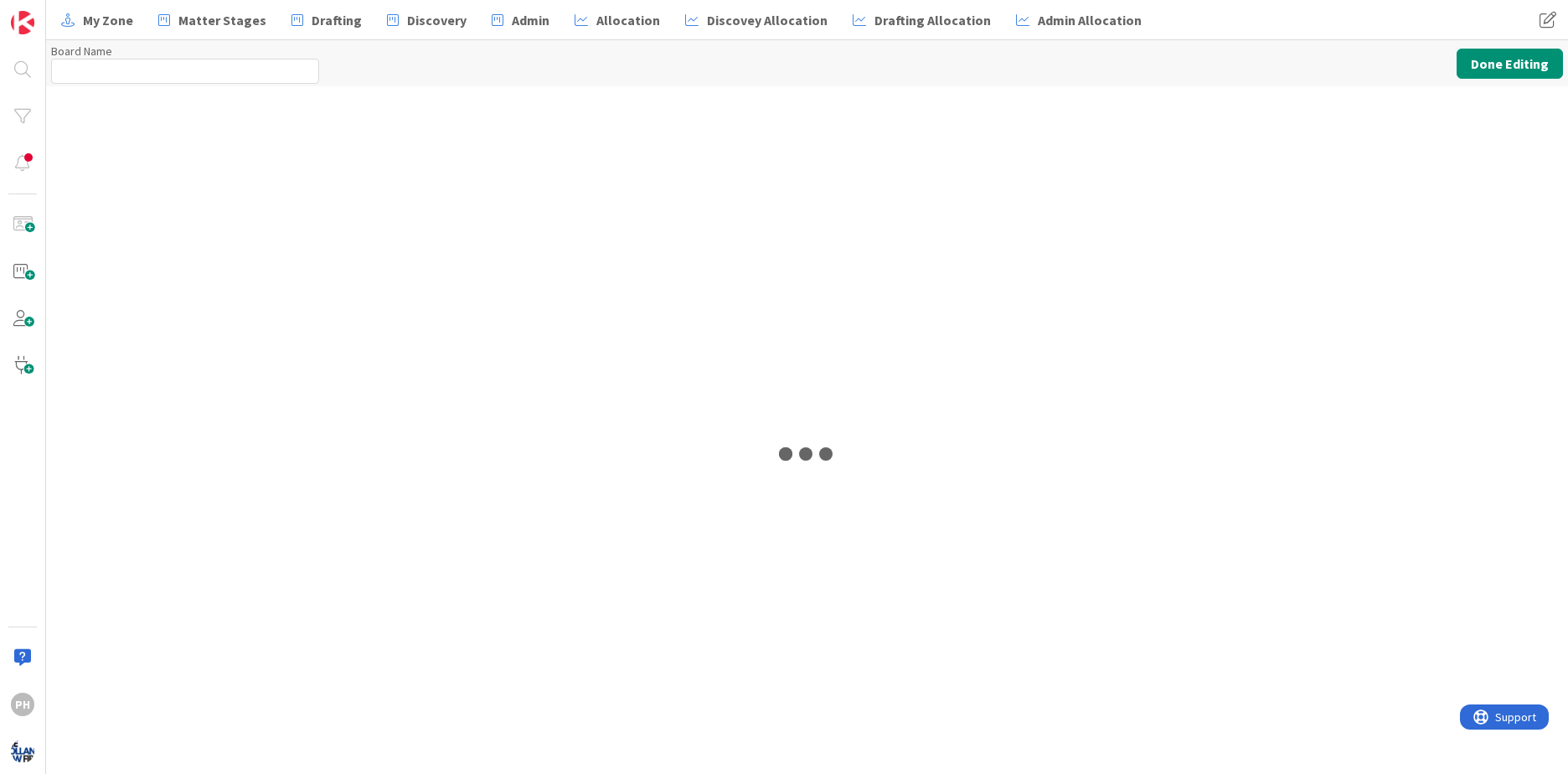
type input "HLF Open Matters Stage (FL2)"
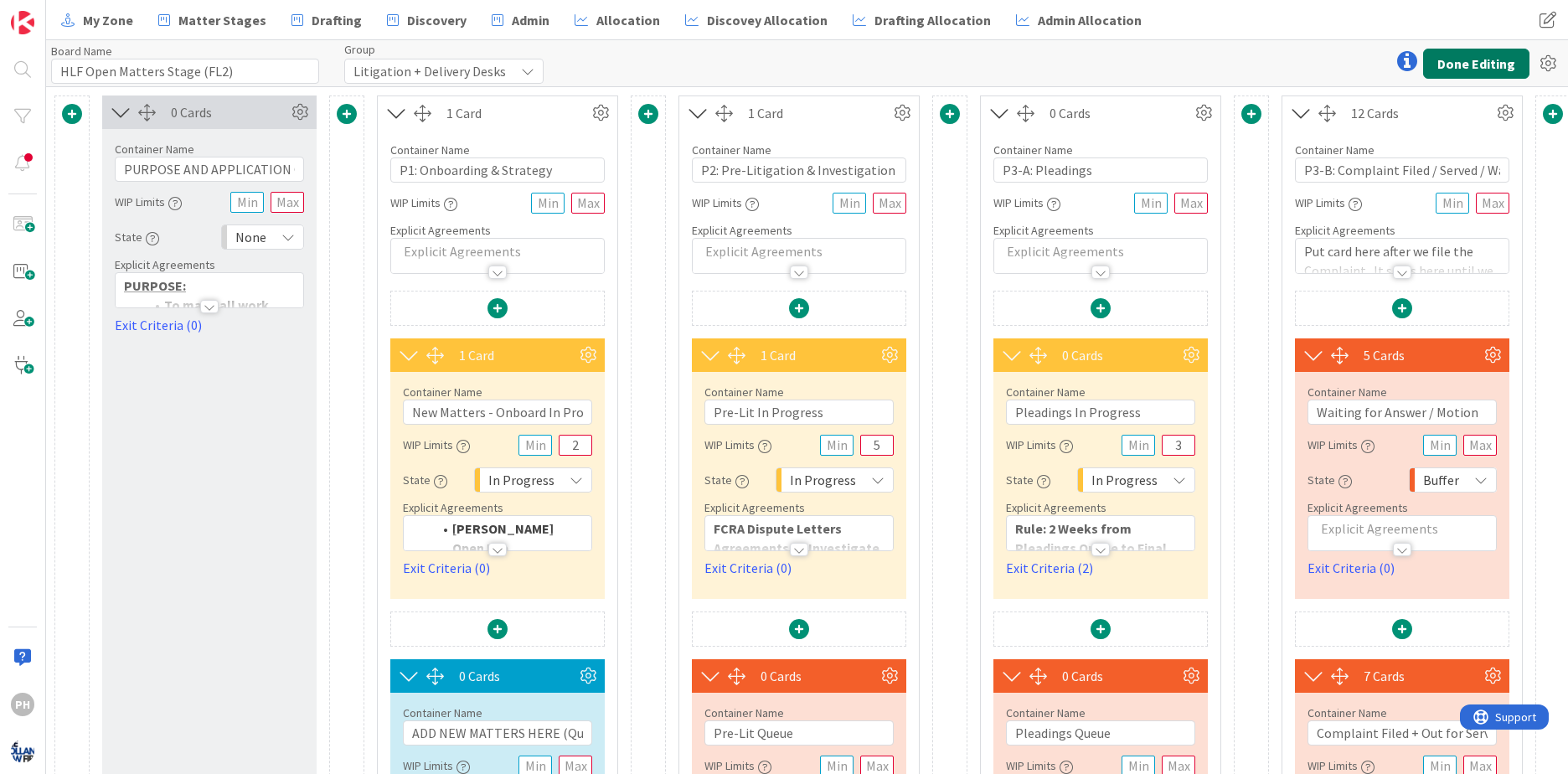
click at [1470, 62] on button "Done Editing" at bounding box center [1476, 63] width 107 height 30
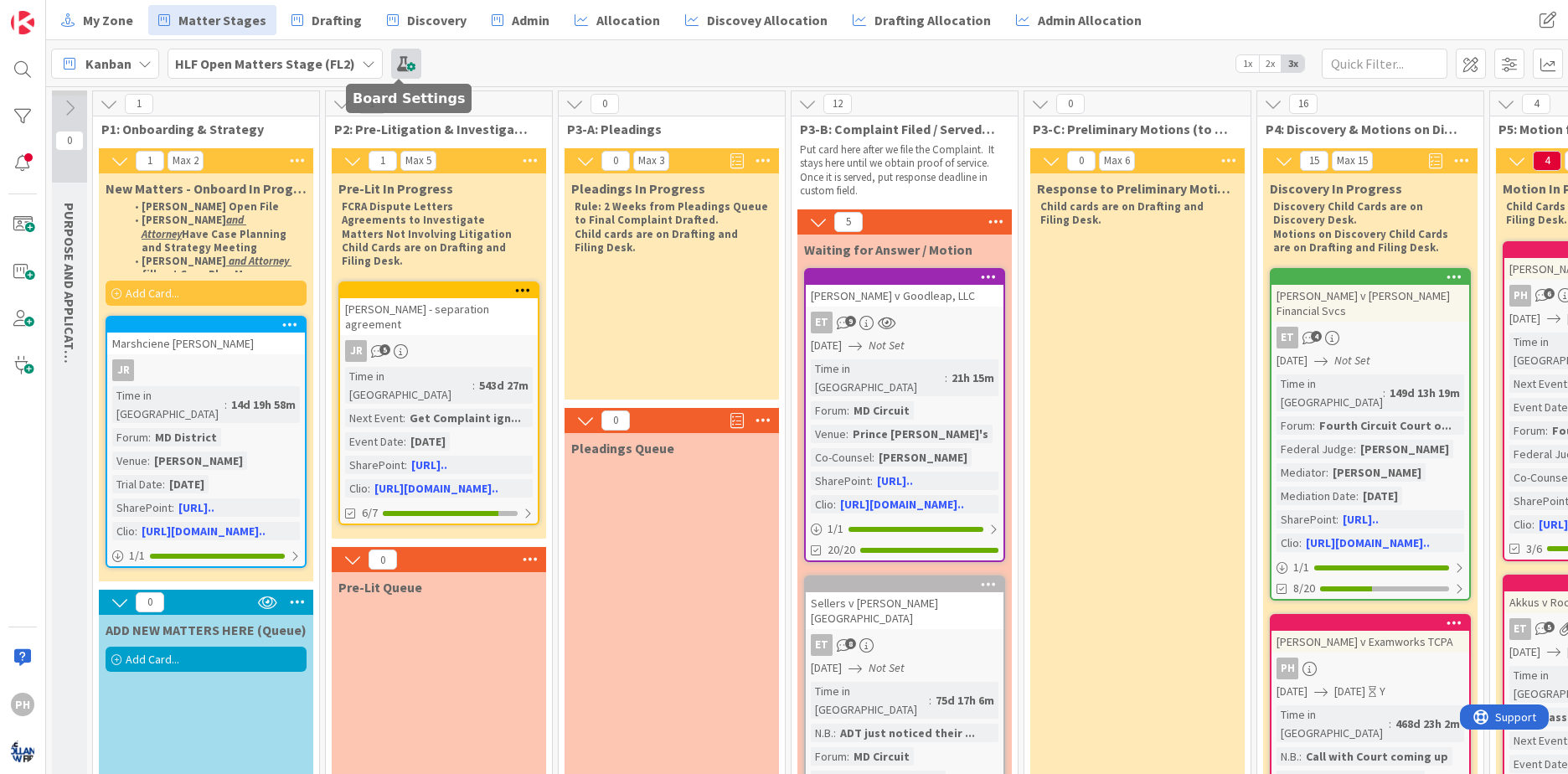
click at [405, 62] on span at bounding box center [406, 63] width 30 height 30
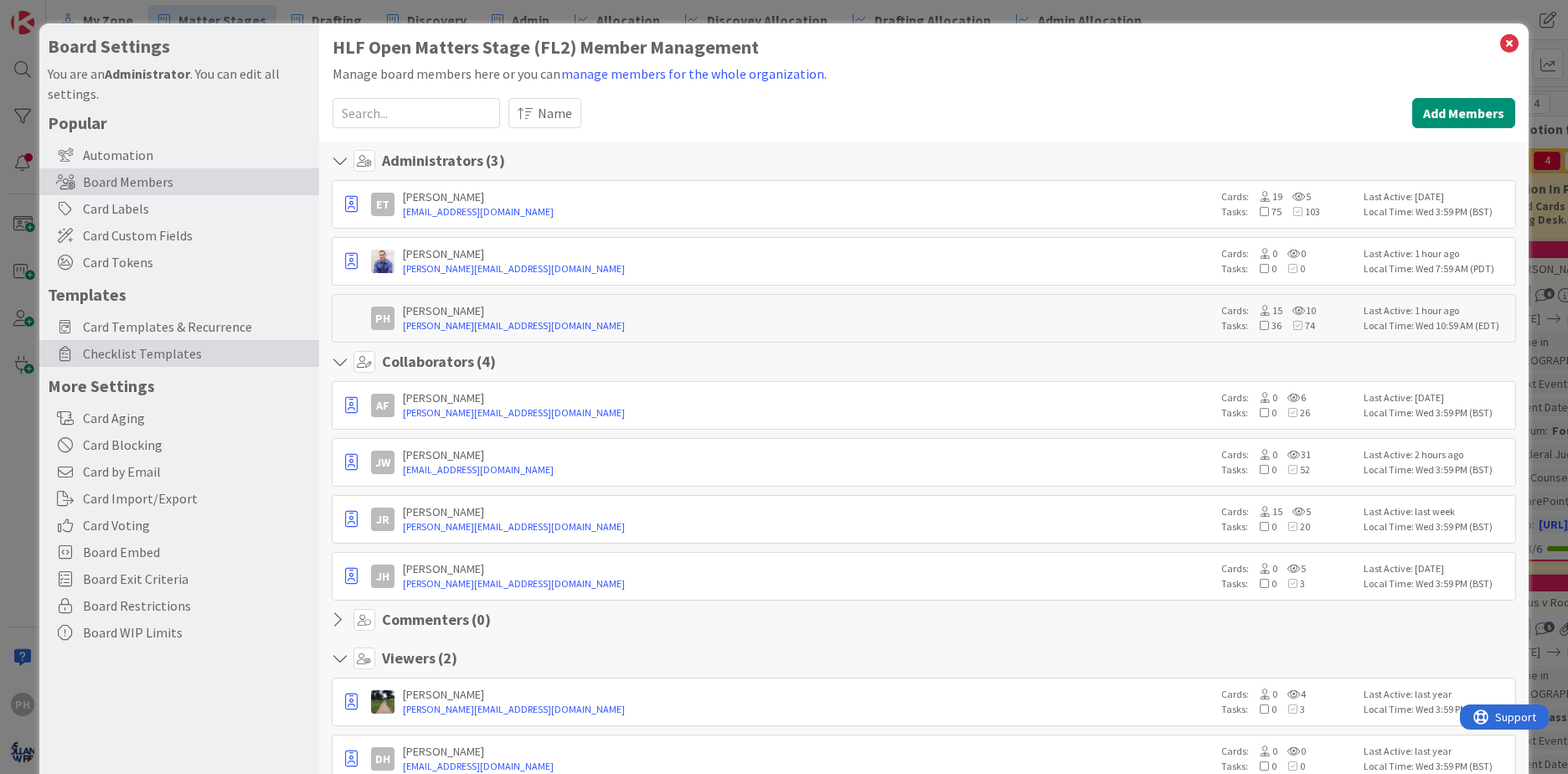
click at [113, 352] on span "Checklist Templates" at bounding box center [197, 353] width 228 height 20
click at [111, 327] on span "Card Templates & Recurrence" at bounding box center [197, 326] width 228 height 20
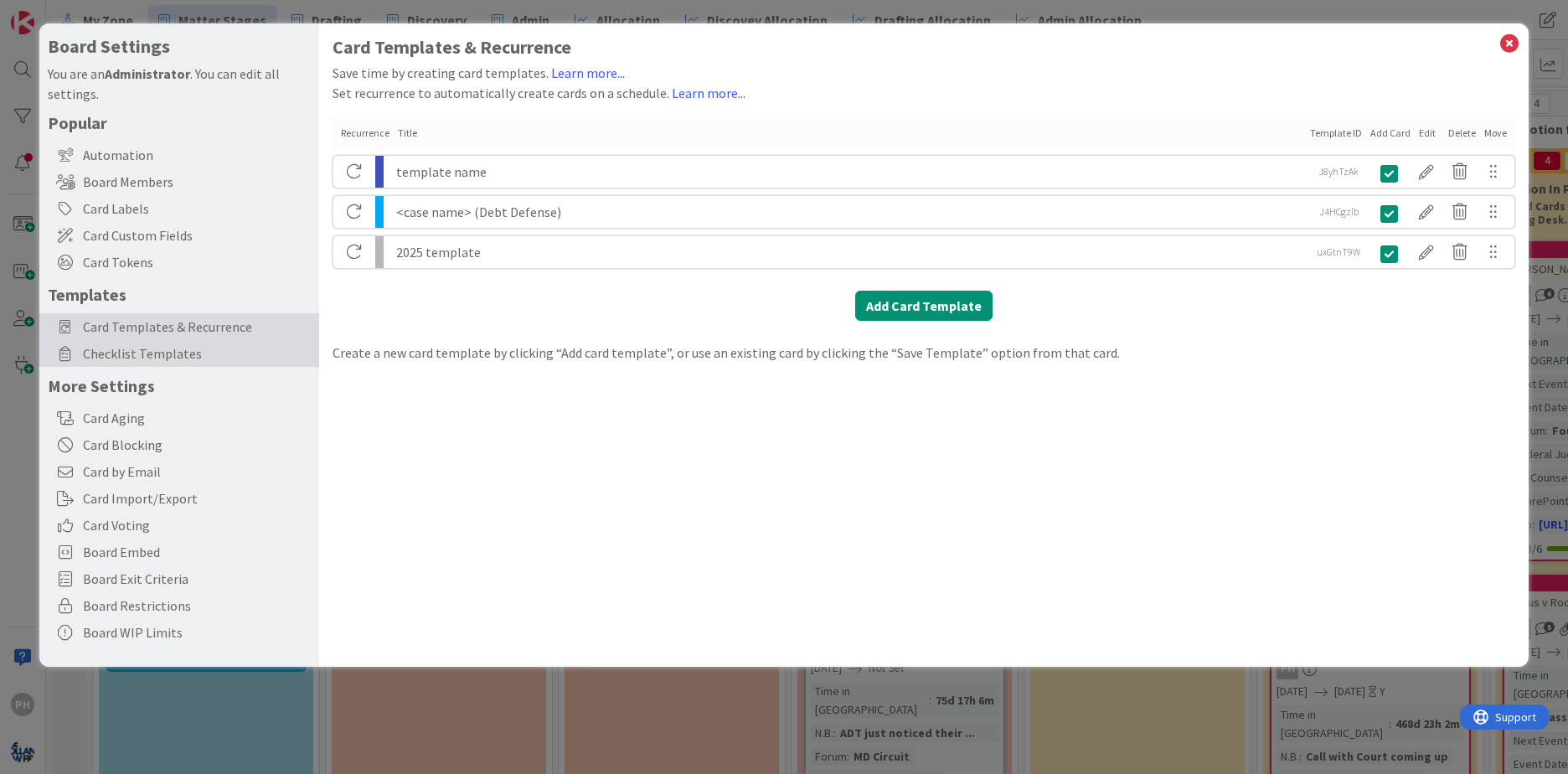
click at [107, 350] on span "Checklist Templates" at bounding box center [197, 353] width 228 height 20
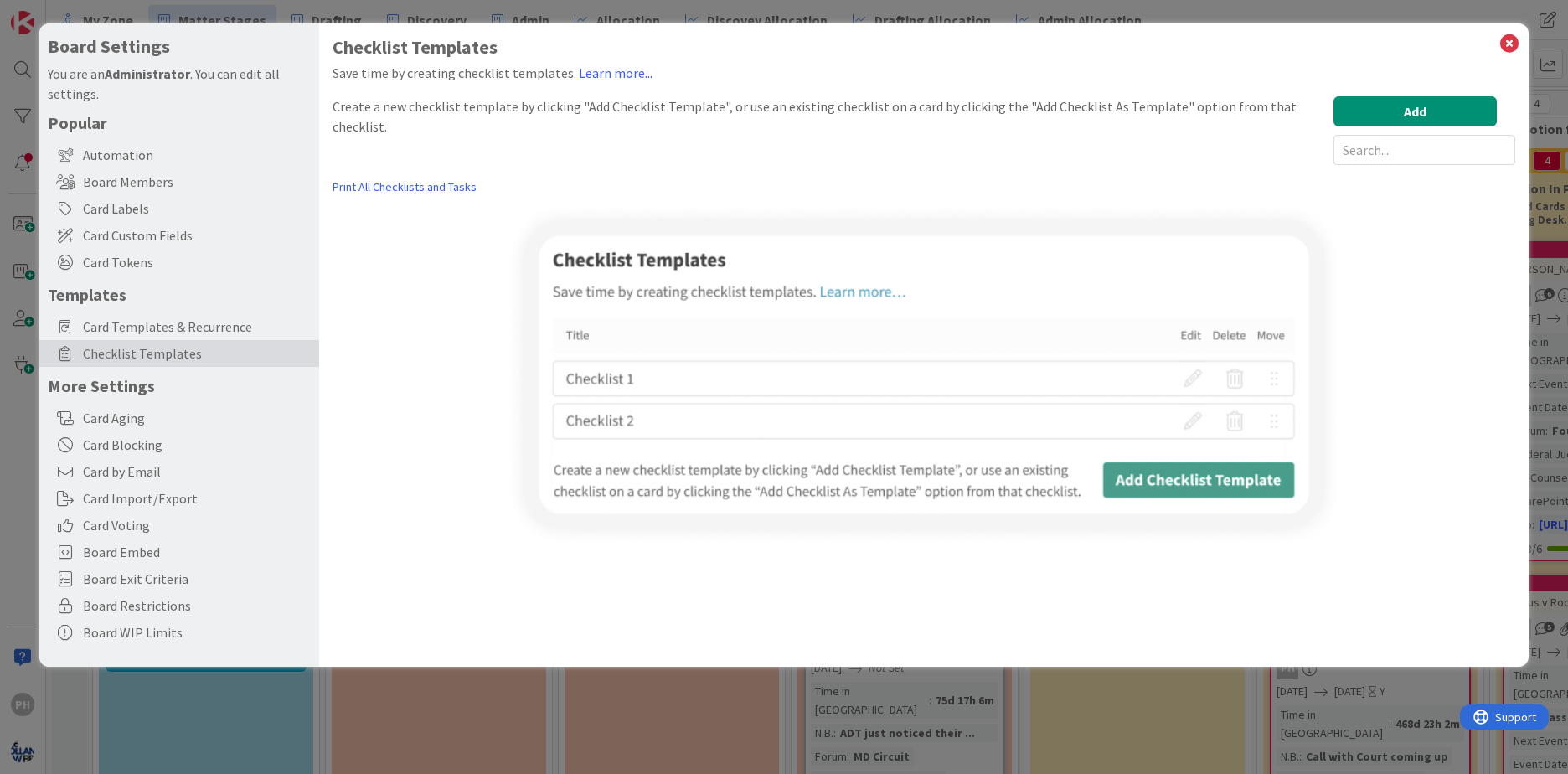
click at [107, 350] on span "Checklist Templates" at bounding box center [197, 353] width 228 height 20
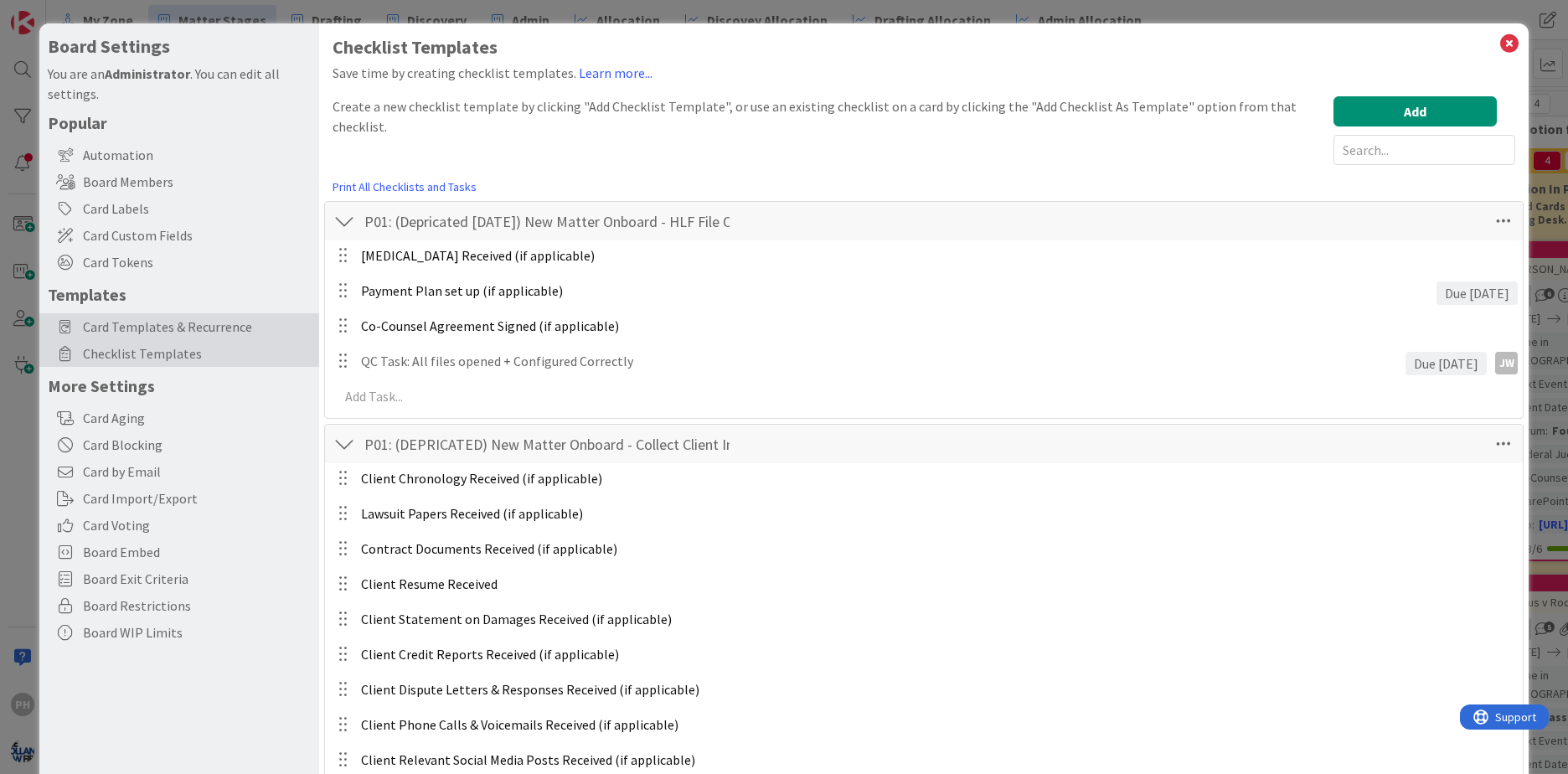
click at [117, 320] on span "Card Templates & Recurrence" at bounding box center [197, 326] width 228 height 20
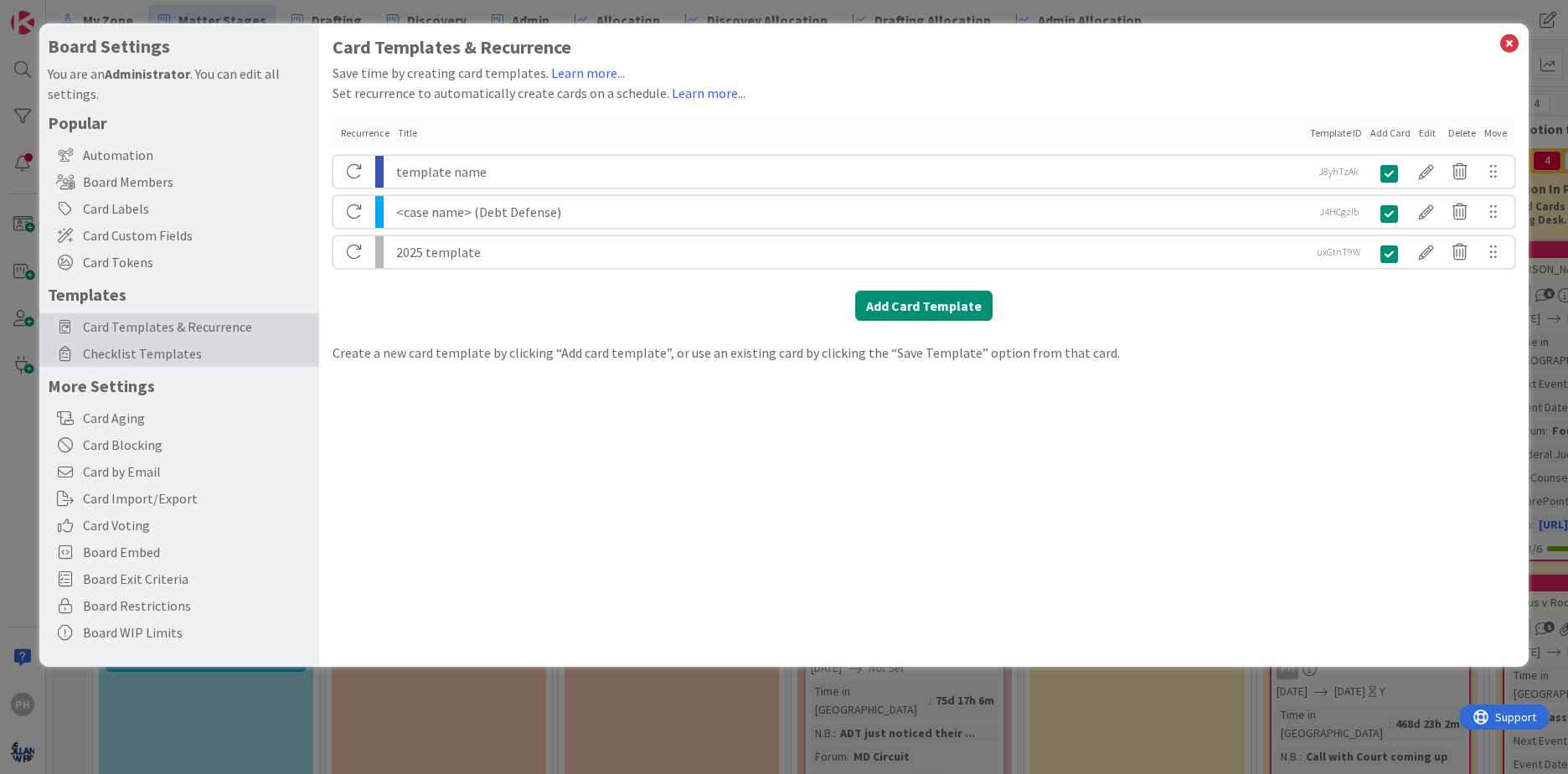
click at [111, 351] on span "Checklist Templates" at bounding box center [197, 353] width 228 height 20
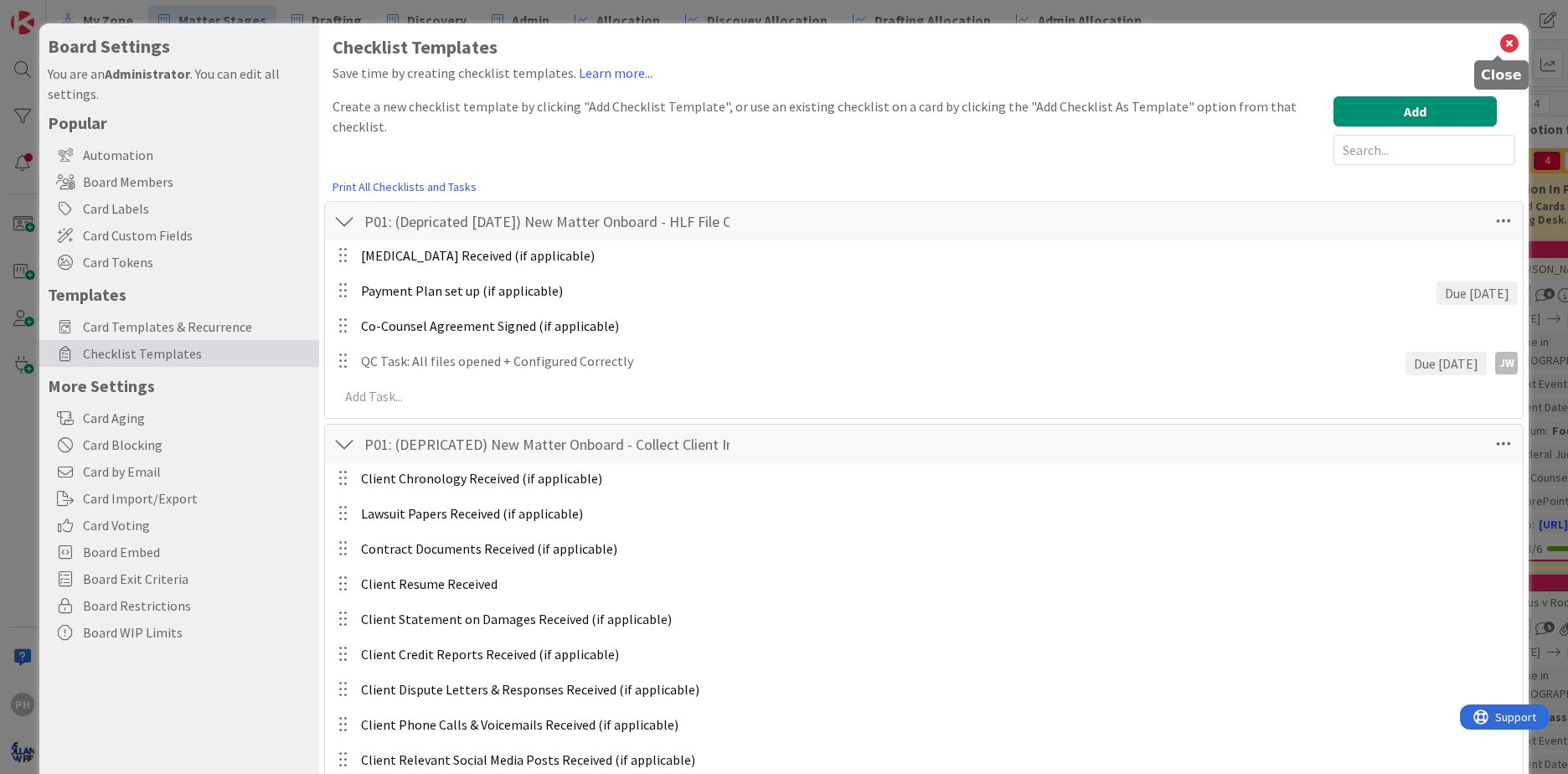
click at [1498, 39] on icon at bounding box center [1508, 43] width 22 height 24
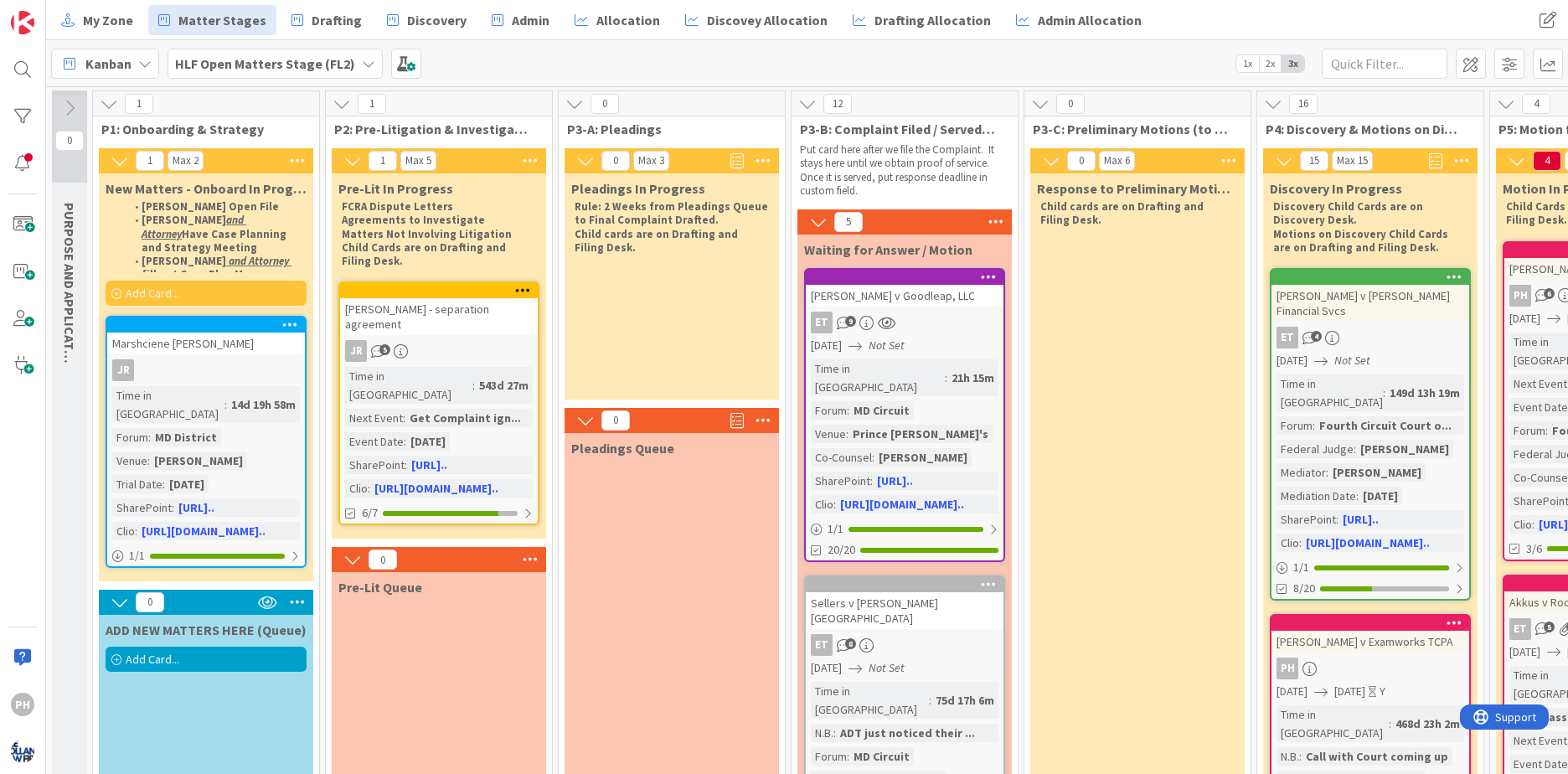
click at [349, 63] on div "HLF Open Matters Stage (FL2)" at bounding box center [275, 63] width 215 height 30
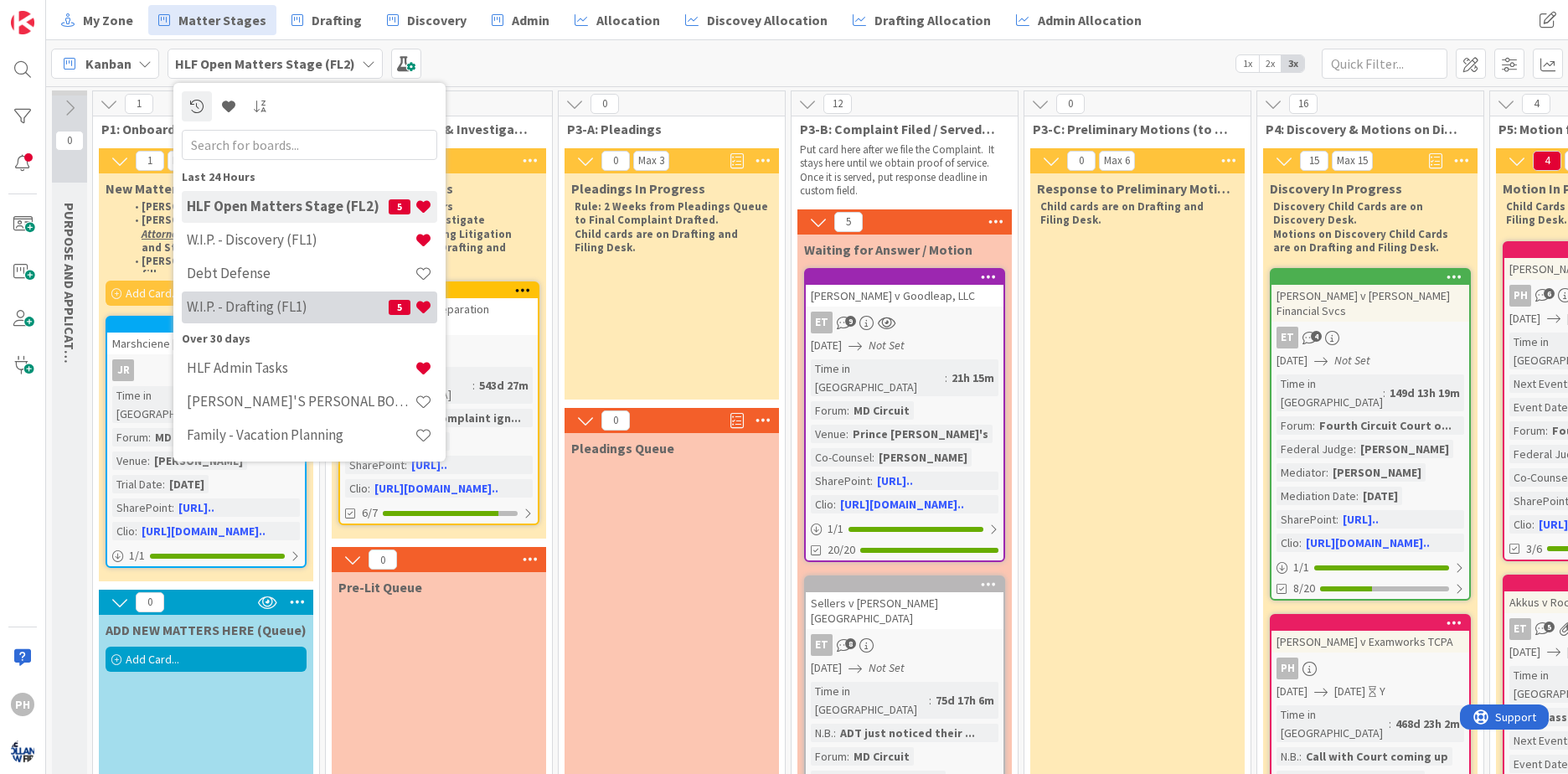
click at [268, 303] on h4 "W.I.P. - Drafting (FL1)" at bounding box center [288, 306] width 202 height 17
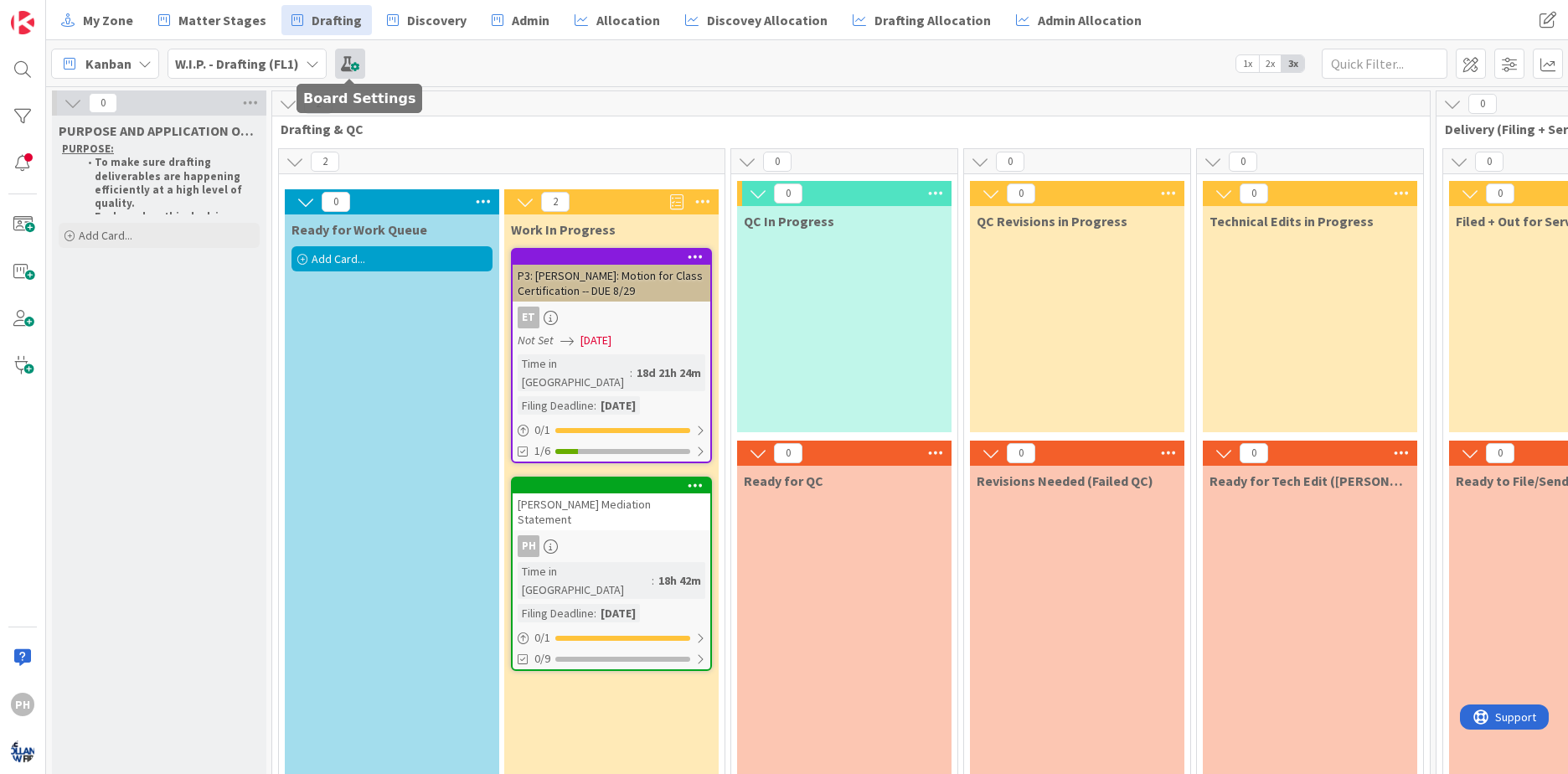
click at [350, 67] on span at bounding box center [350, 63] width 30 height 30
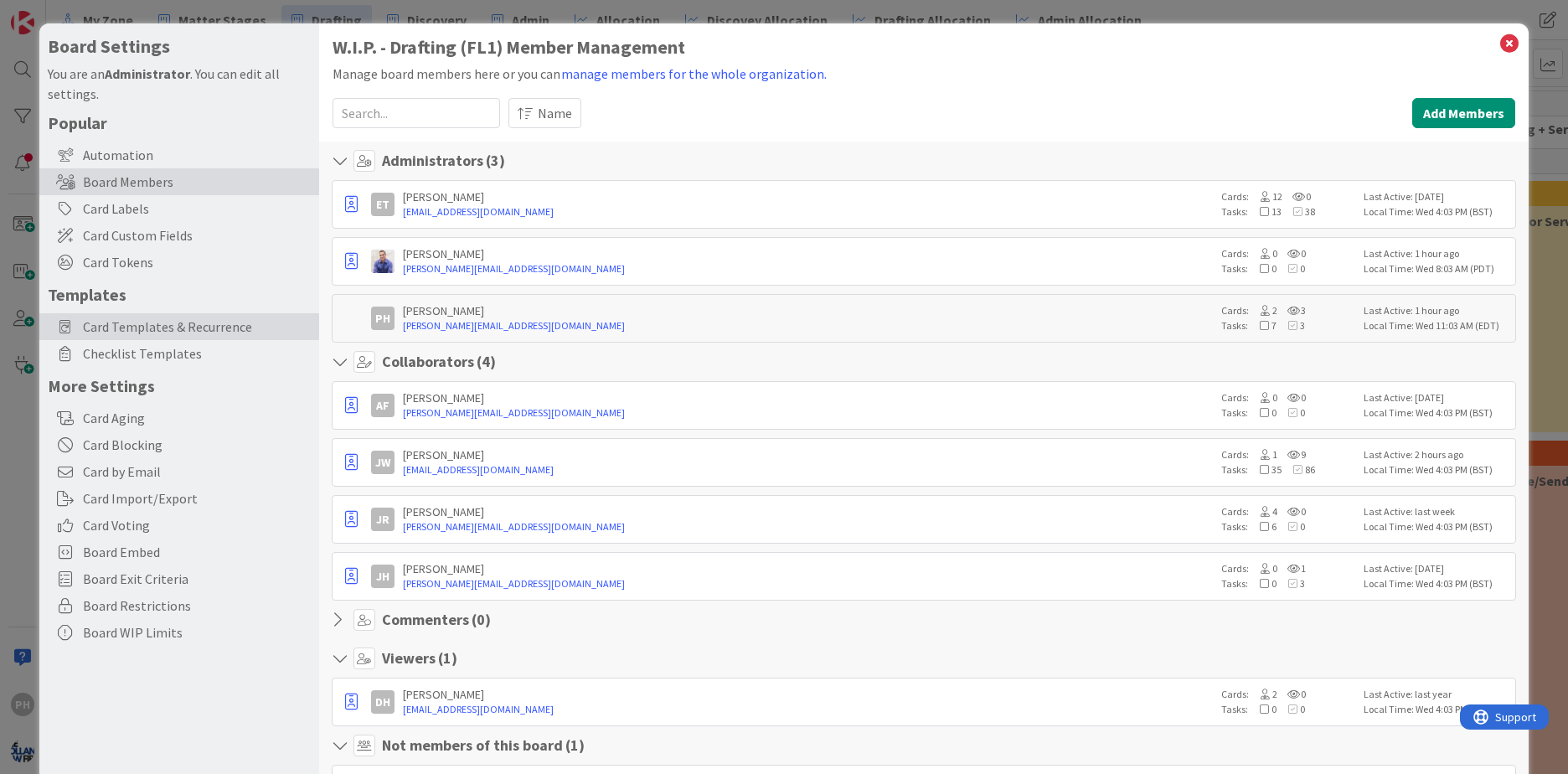
click at [158, 325] on span "Card Templates & Recurrence" at bounding box center [197, 326] width 228 height 20
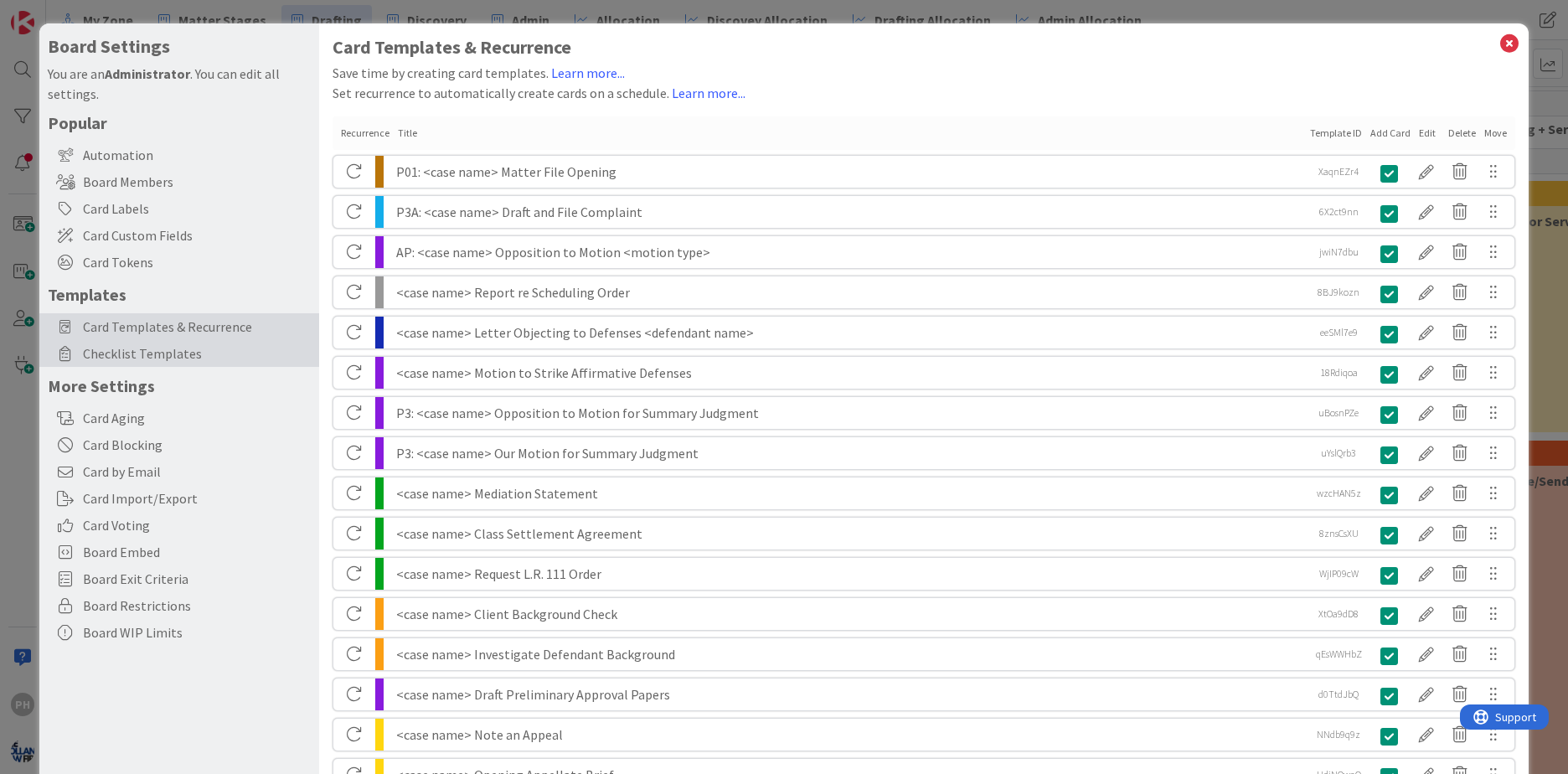
click at [145, 354] on span "Checklist Templates" at bounding box center [197, 353] width 228 height 20
click at [141, 351] on span "Checklist Templates" at bounding box center [197, 353] width 228 height 20
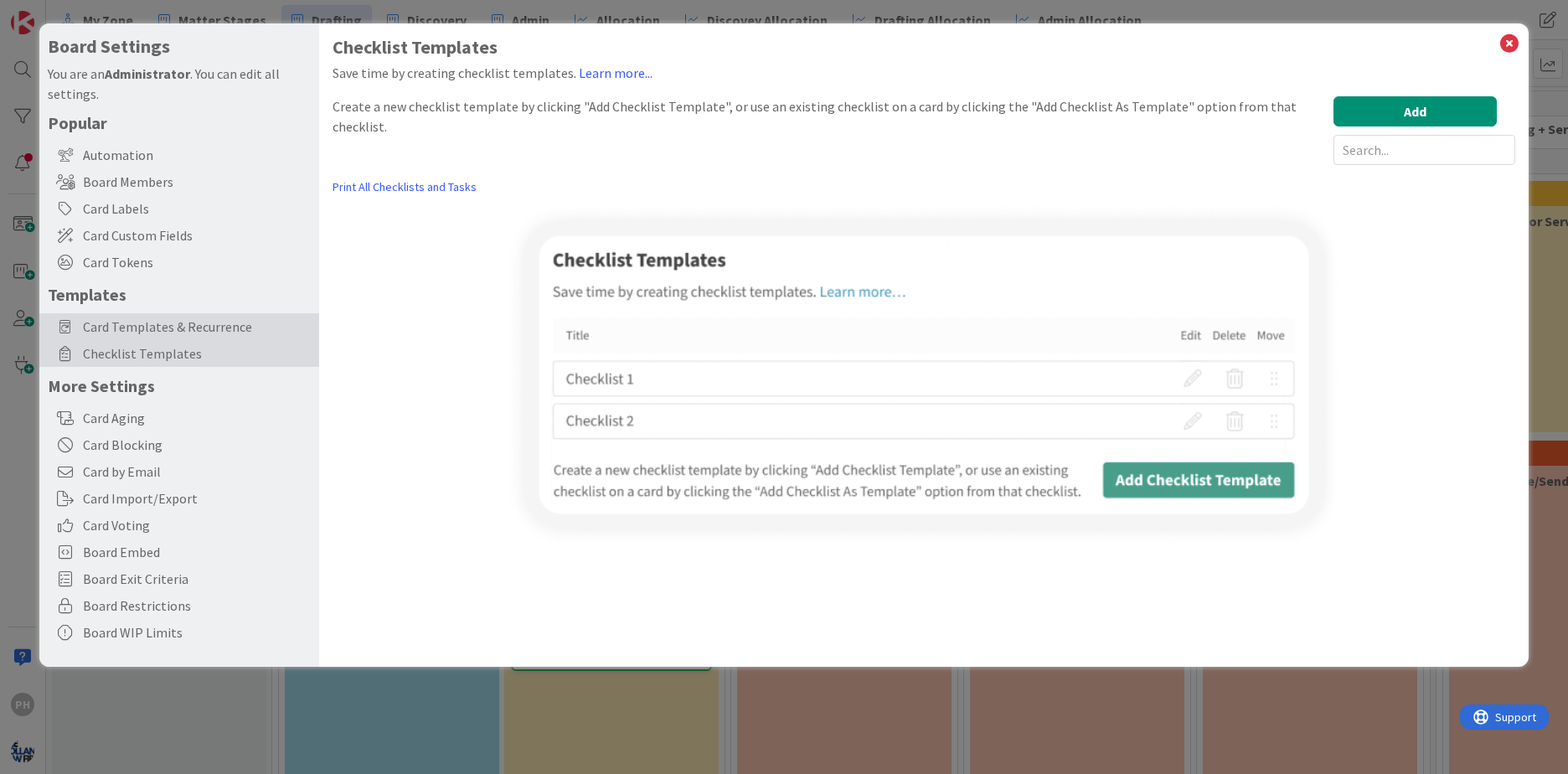
click at [144, 320] on span "Card Templates & Recurrence" at bounding box center [197, 326] width 228 height 20
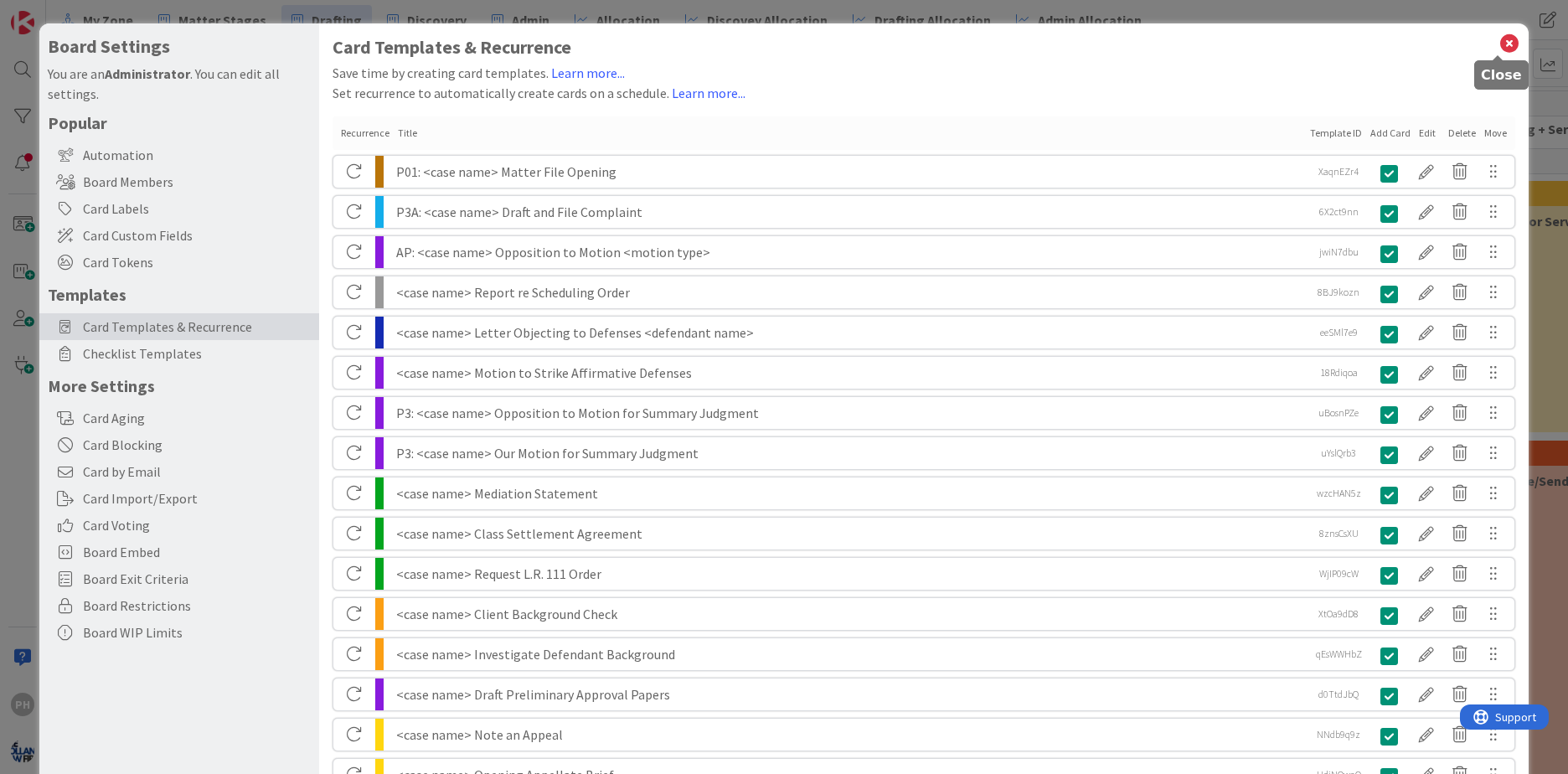
click at [1500, 40] on icon at bounding box center [1508, 43] width 22 height 24
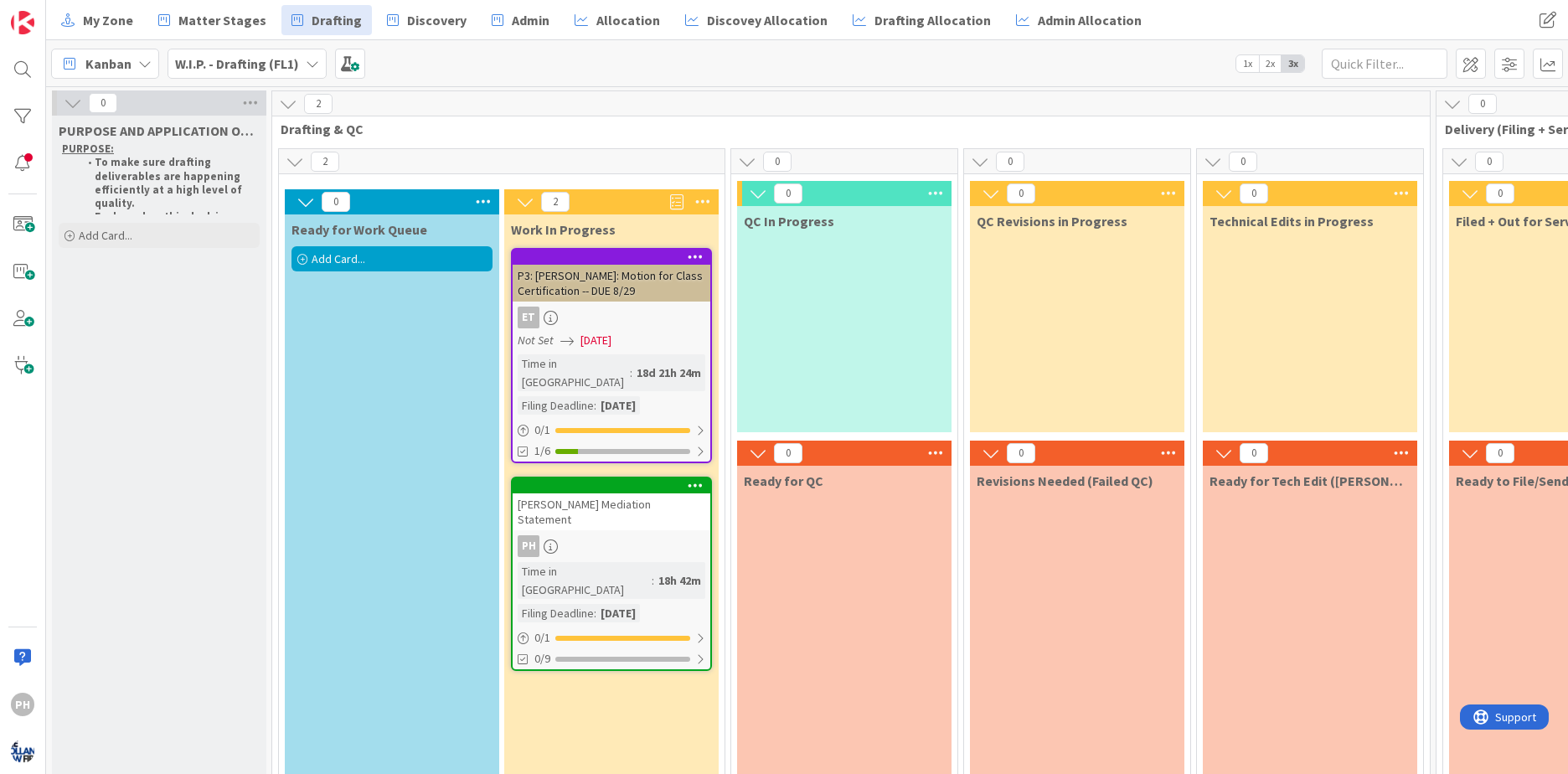
click at [305, 61] on icon at bounding box center [312, 63] width 13 height 13
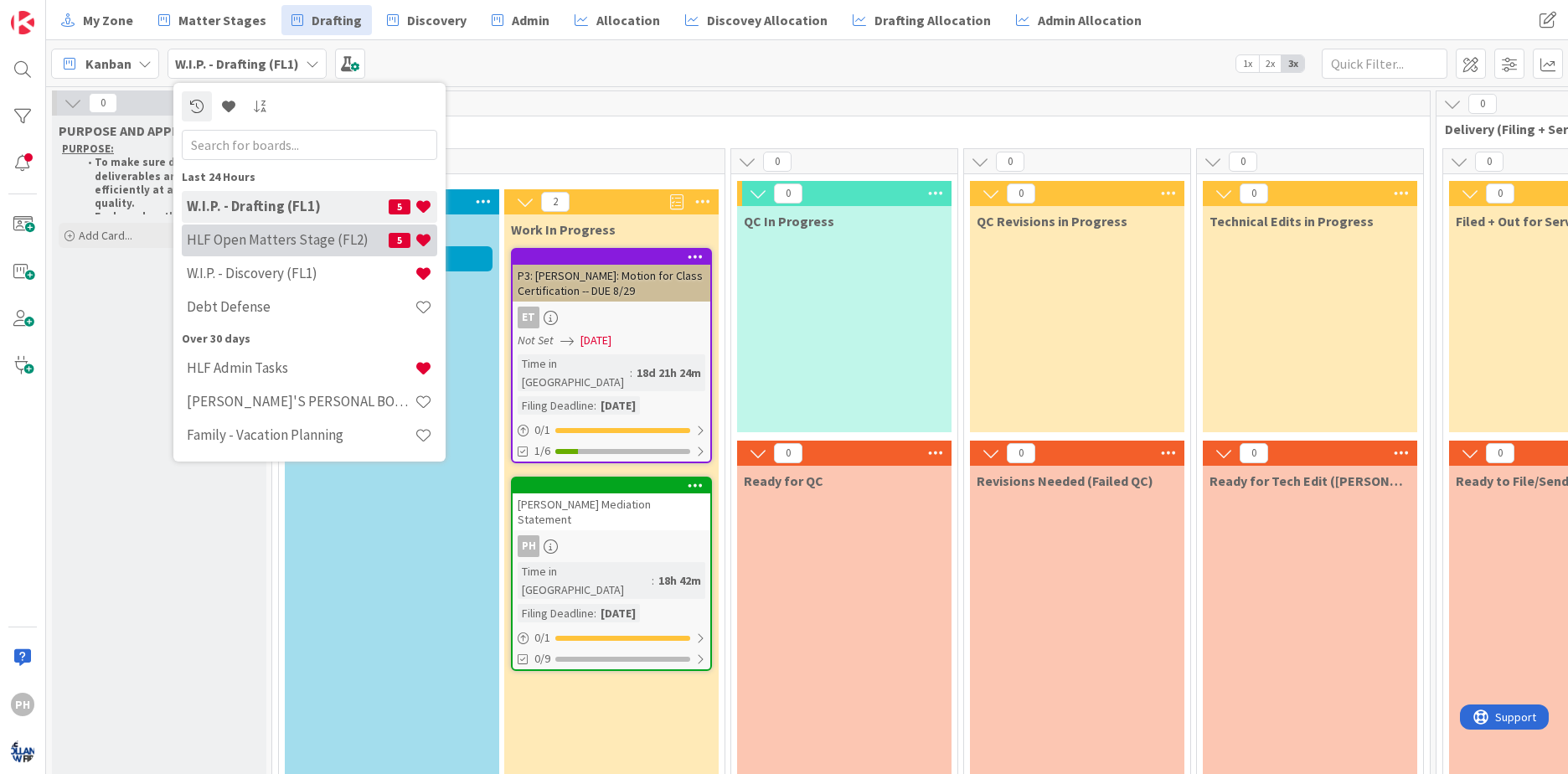
click at [215, 236] on h4 "HLF Open Matters Stage (FL2)" at bounding box center [288, 240] width 202 height 17
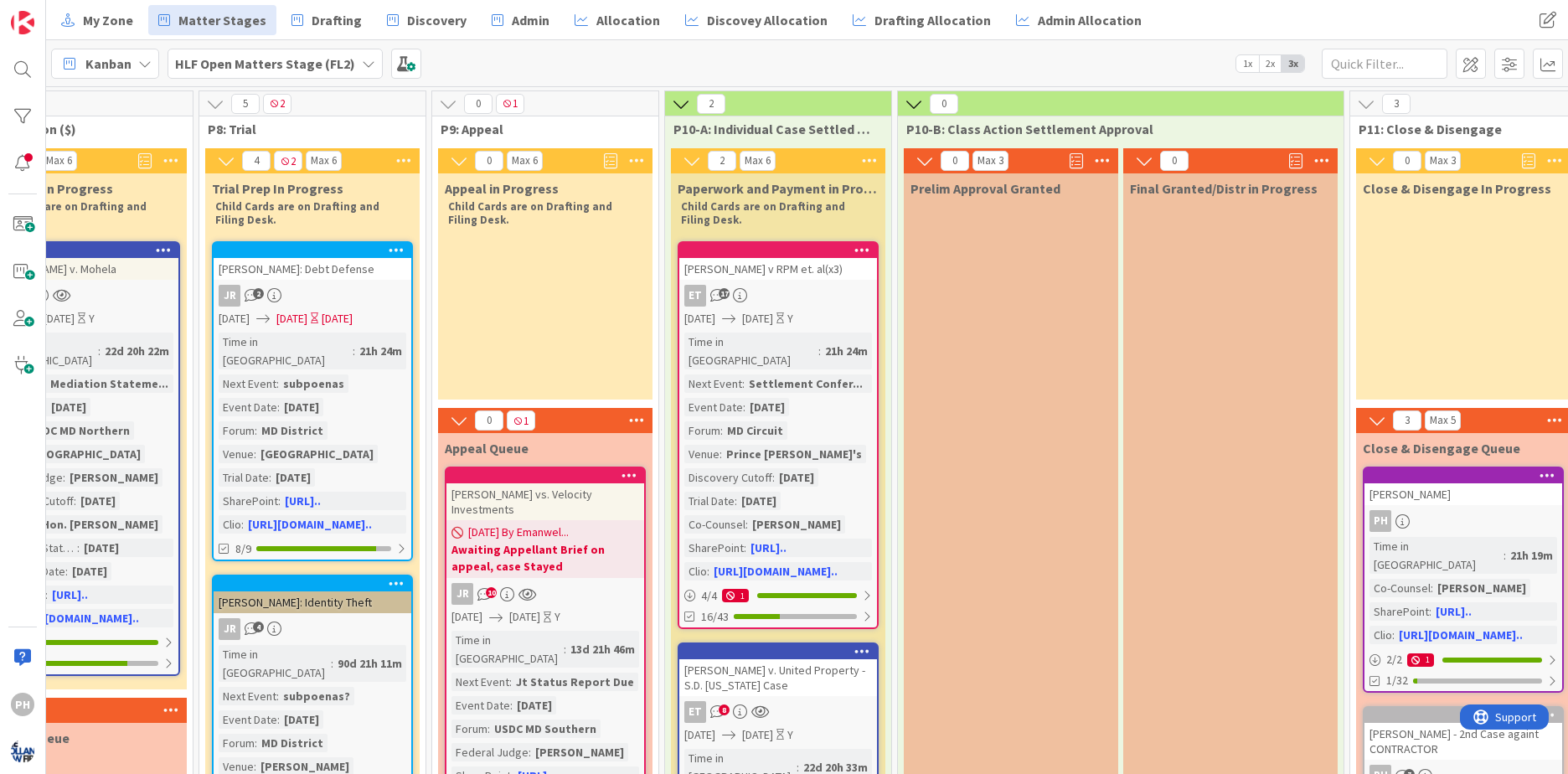
scroll to position [0, 1990]
